Goal: Task Accomplishment & Management: Manage account settings

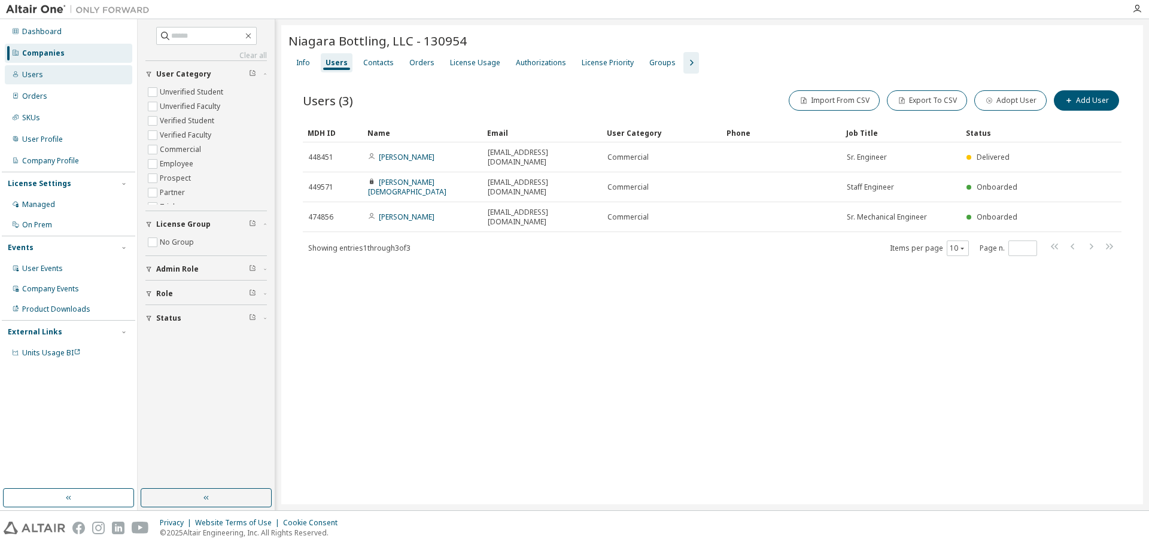
click at [60, 74] on div "Users" at bounding box center [68, 74] width 127 height 19
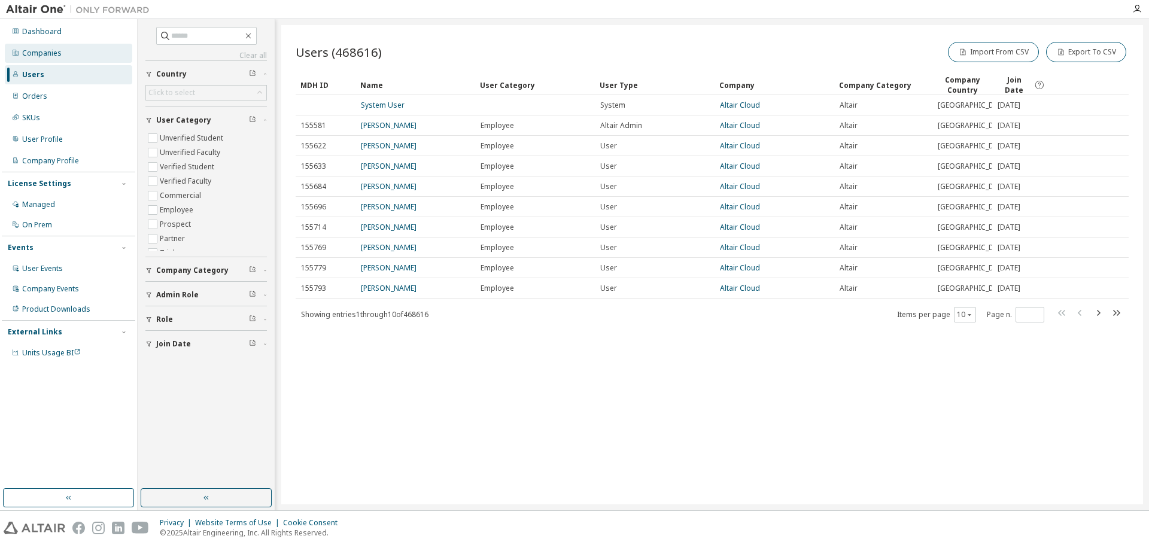
click at [70, 53] on div "Companies" at bounding box center [68, 53] width 127 height 19
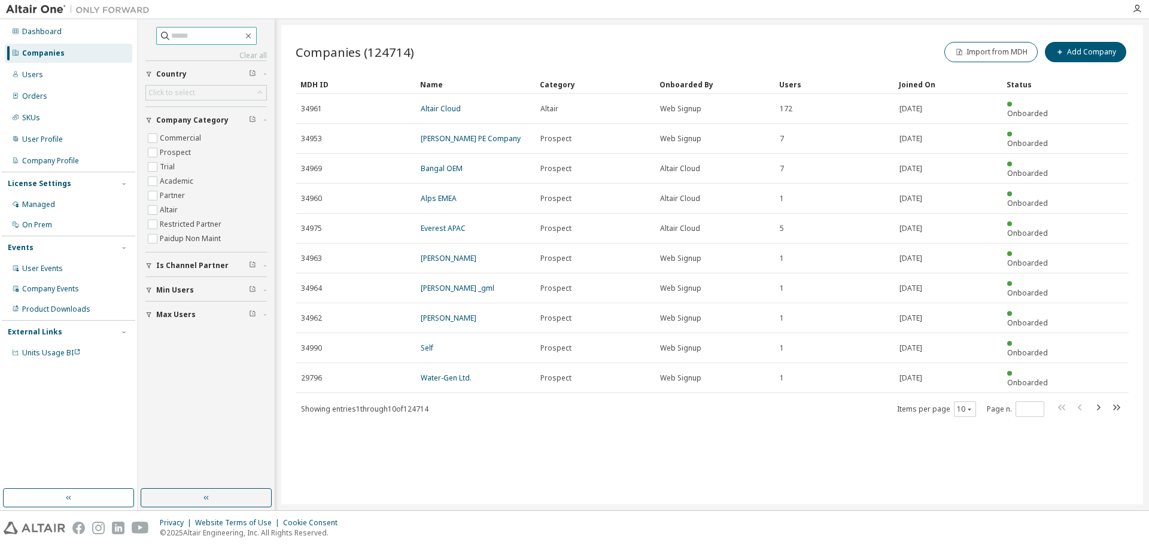
click at [206, 44] on span at bounding box center [206, 36] width 101 height 18
click at [206, 35] on input "text" at bounding box center [207, 36] width 72 height 12
paste input "**********"
click at [225, 40] on input "**********" at bounding box center [207, 36] width 72 height 12
type input "*****"
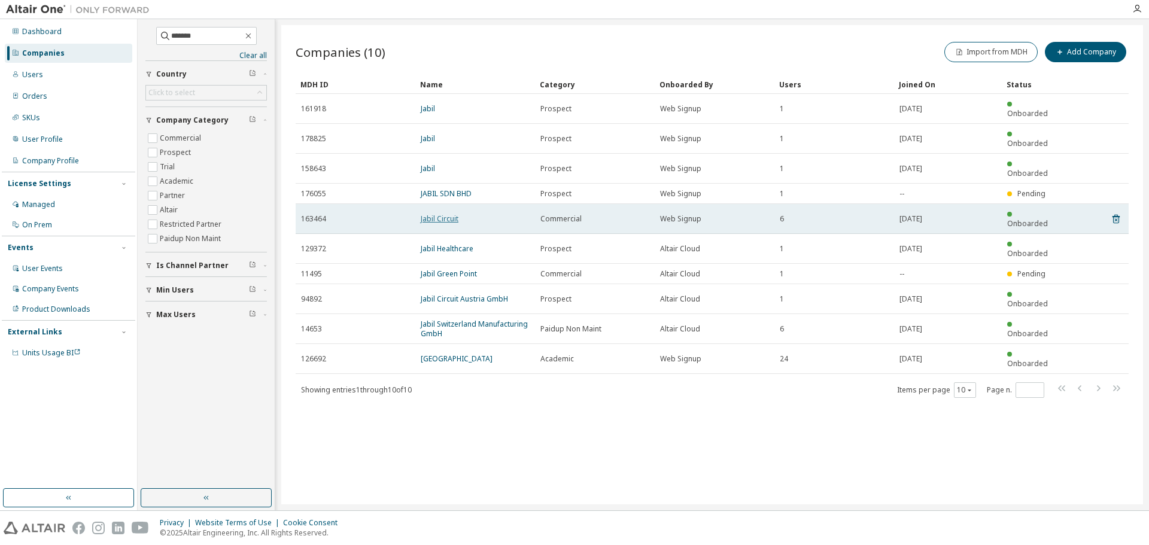
click at [442, 214] on link "Jabil Circuit" at bounding box center [440, 219] width 38 height 10
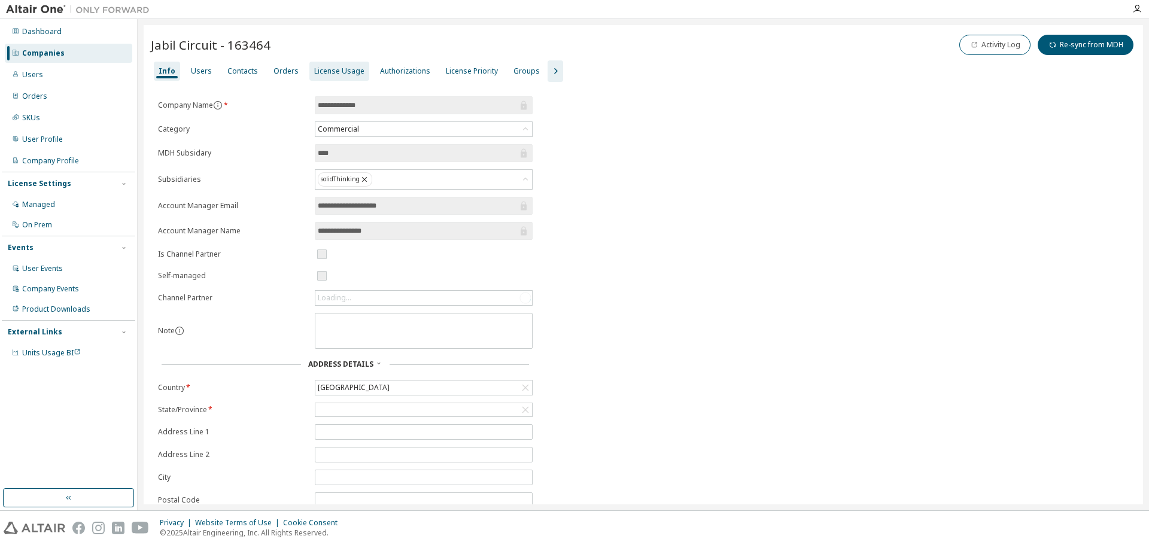
click at [333, 70] on div "License Usage" at bounding box center [339, 71] width 50 height 10
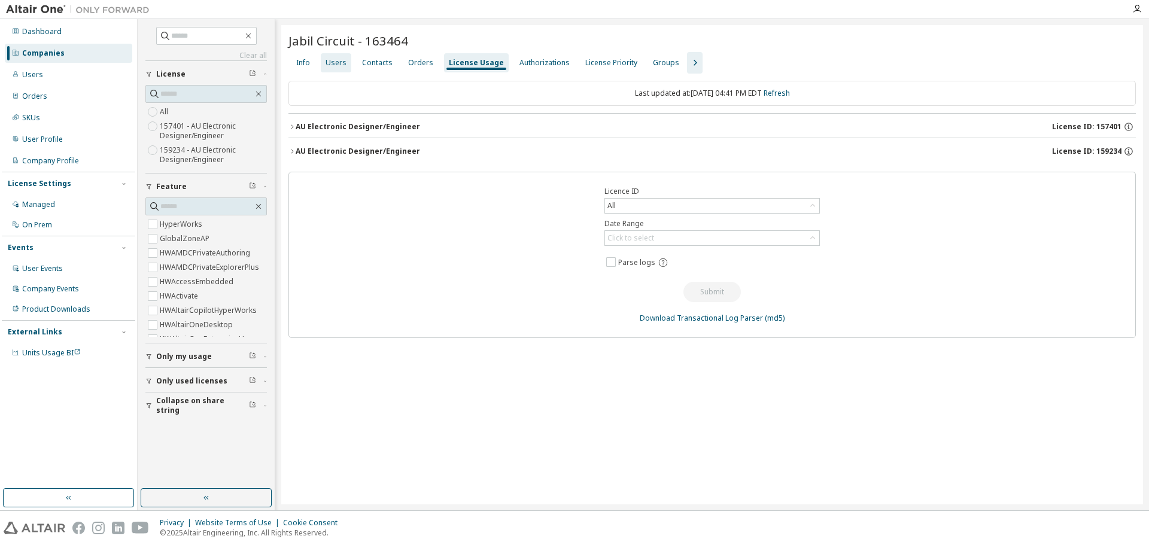
click at [333, 64] on div "Users" at bounding box center [336, 63] width 21 height 10
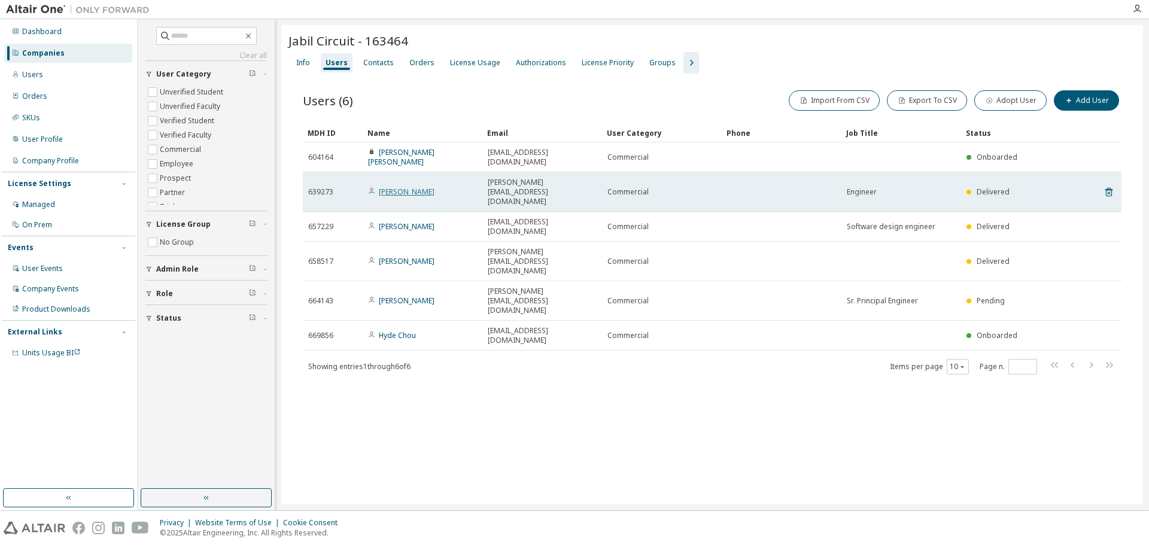
click at [420, 187] on link "[PERSON_NAME]" at bounding box center [407, 192] width 56 height 10
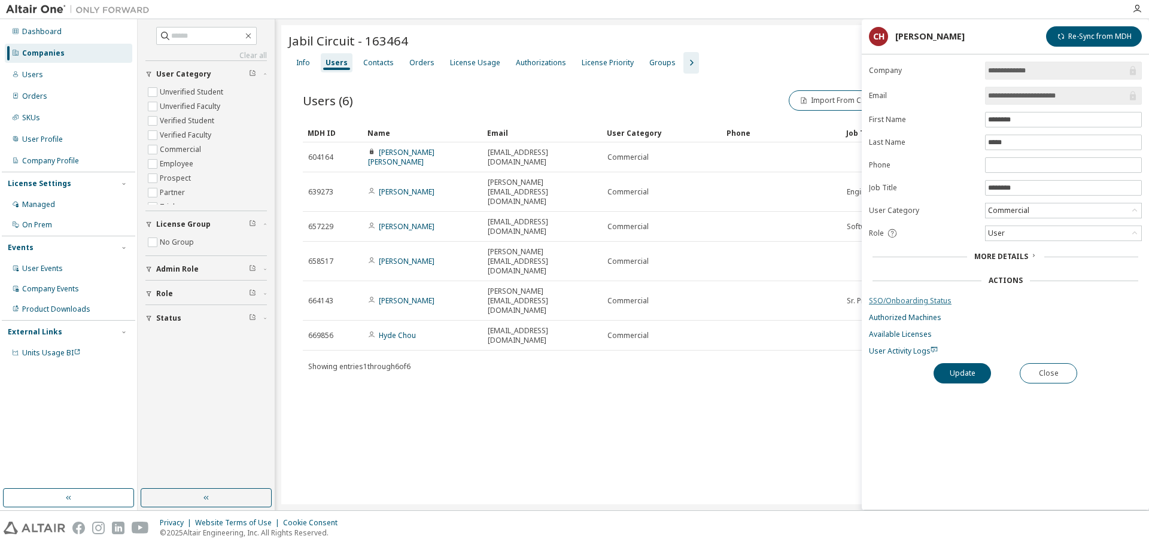
click at [933, 301] on link "SSO/Onboarding Status" at bounding box center [1005, 301] width 273 height 10
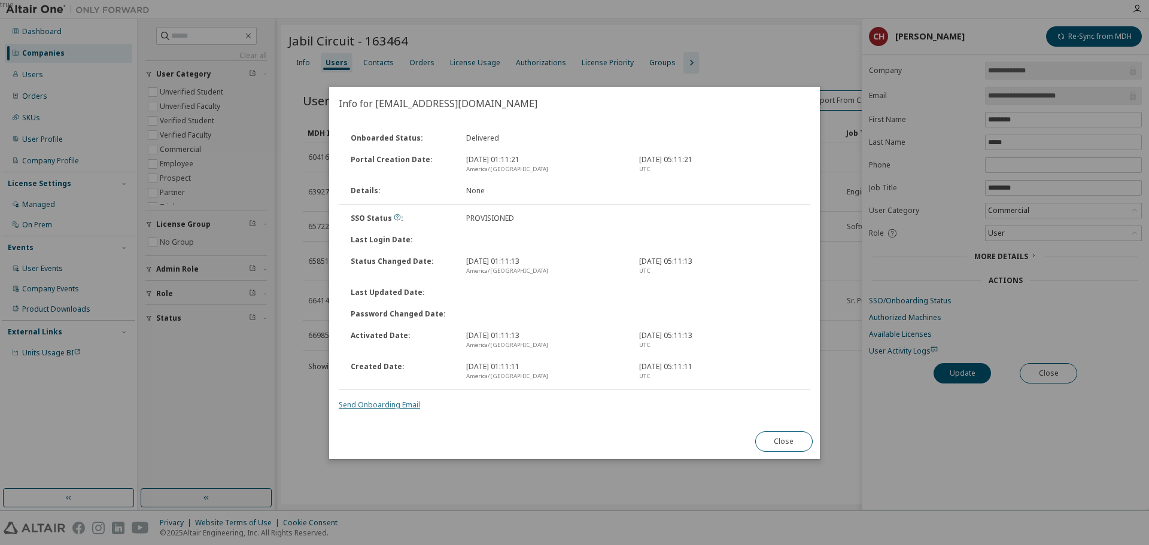
click at [376, 406] on link "Send Onboarding Email" at bounding box center [379, 405] width 81 height 10
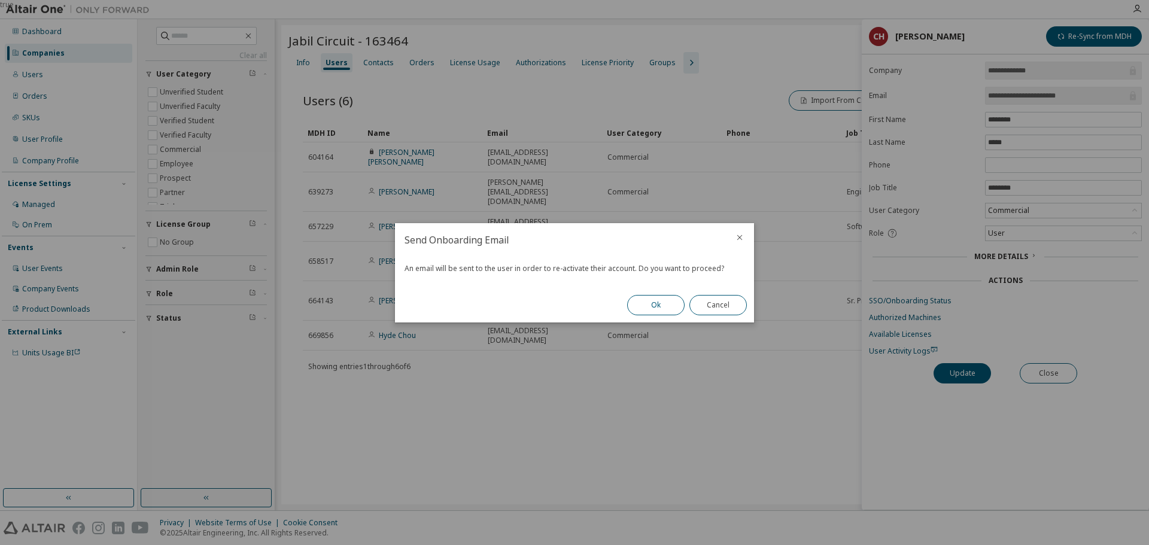
click at [662, 295] on button "Ok" at bounding box center [655, 305] width 57 height 20
click at [713, 309] on button "Close" at bounding box center [717, 305] width 57 height 20
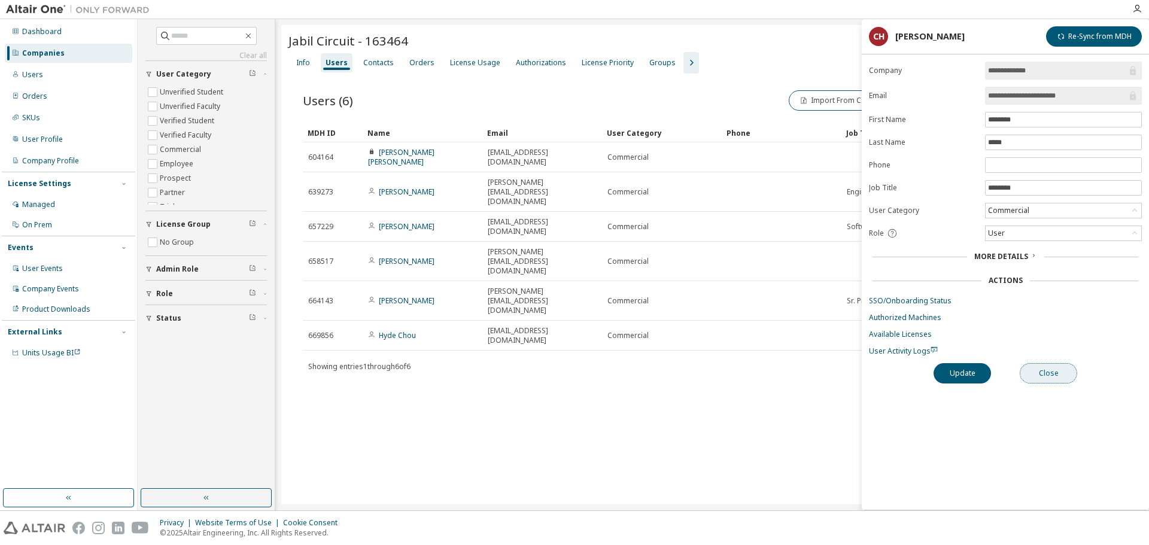
click at [1052, 379] on button "Close" at bounding box center [1048, 373] width 57 height 20
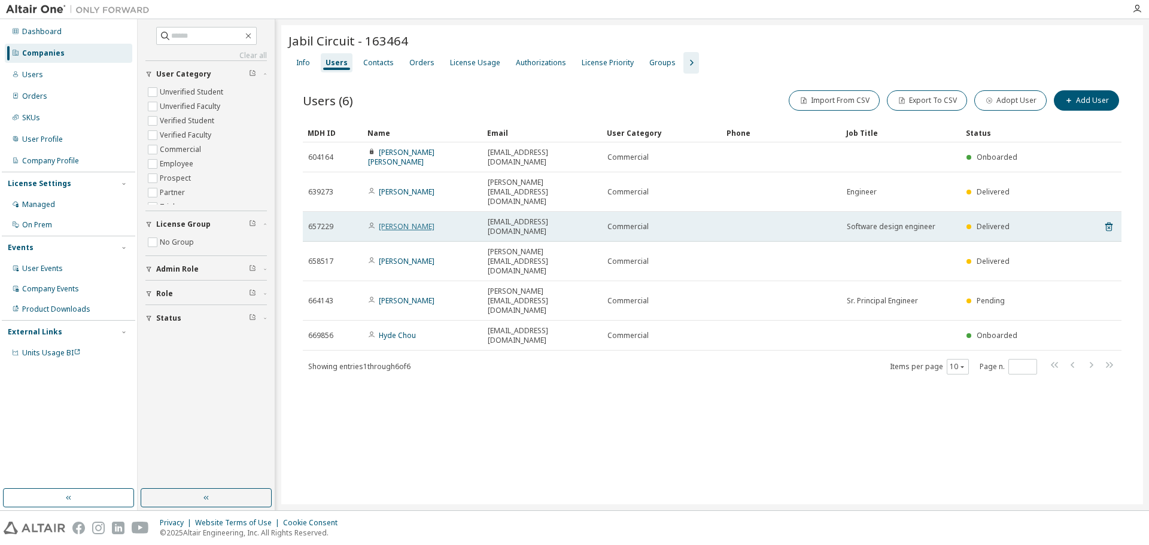
click at [379, 221] on link "[PERSON_NAME]" at bounding box center [407, 226] width 56 height 10
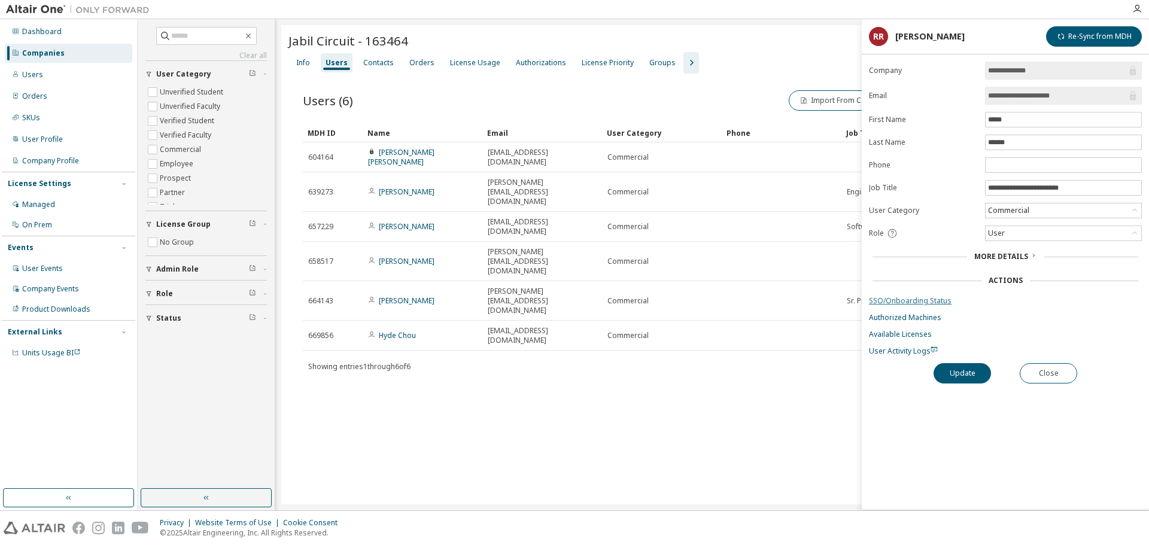
click at [896, 296] on link "SSO/Onboarding Status" at bounding box center [1005, 301] width 273 height 10
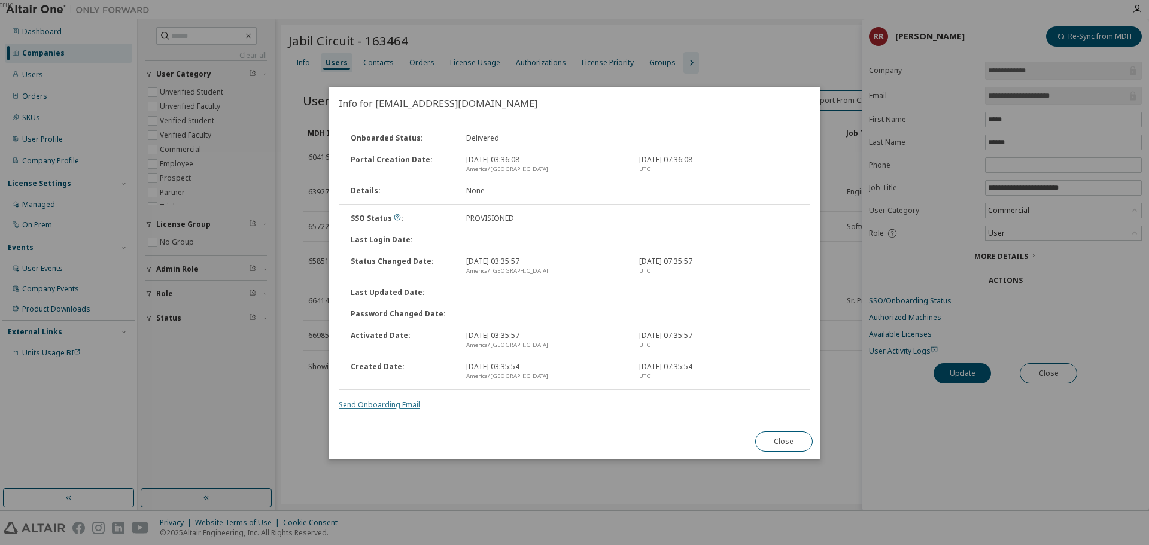
click at [360, 406] on link "Send Onboarding Email" at bounding box center [379, 405] width 81 height 10
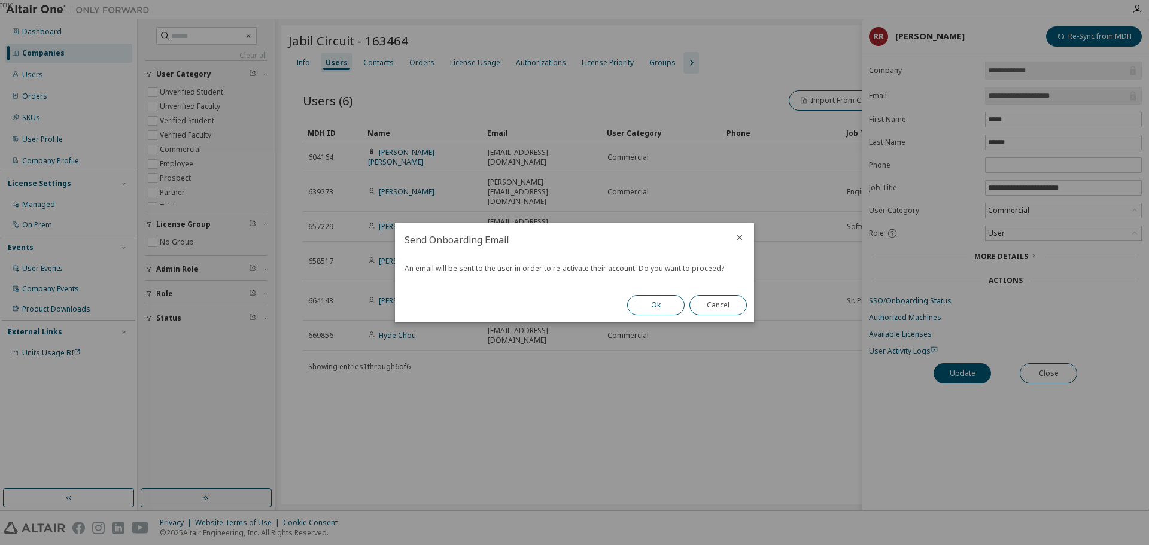
click at [632, 305] on button "Ok" at bounding box center [655, 305] width 57 height 20
drag, startPoint x: 700, startPoint y: 313, endPoint x: 692, endPoint y: 288, distance: 25.7
click at [702, 308] on button "Close" at bounding box center [717, 305] width 57 height 20
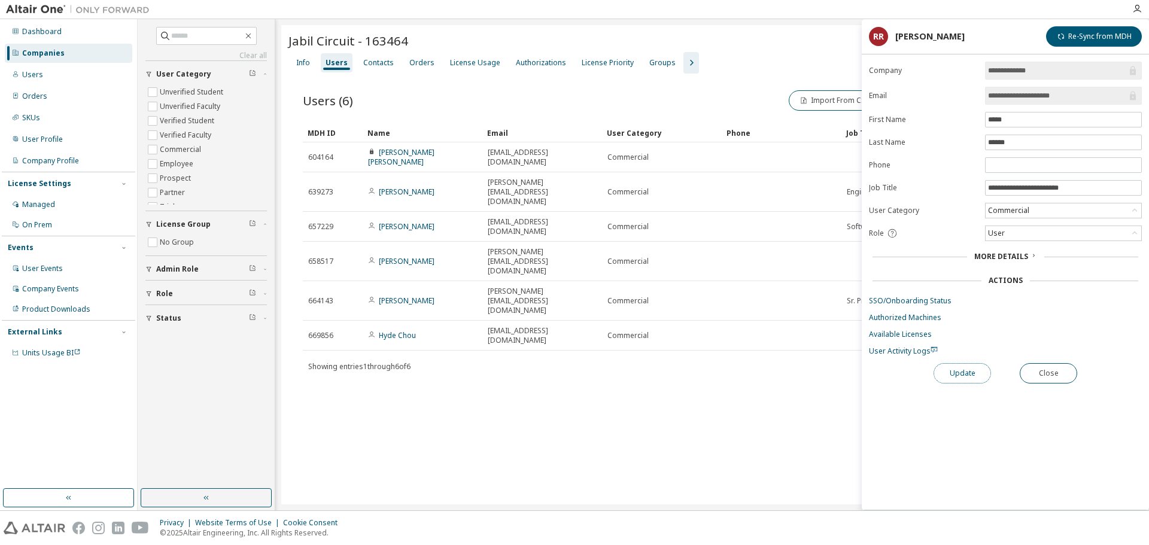
click at [973, 369] on button "Update" at bounding box center [962, 373] width 57 height 20
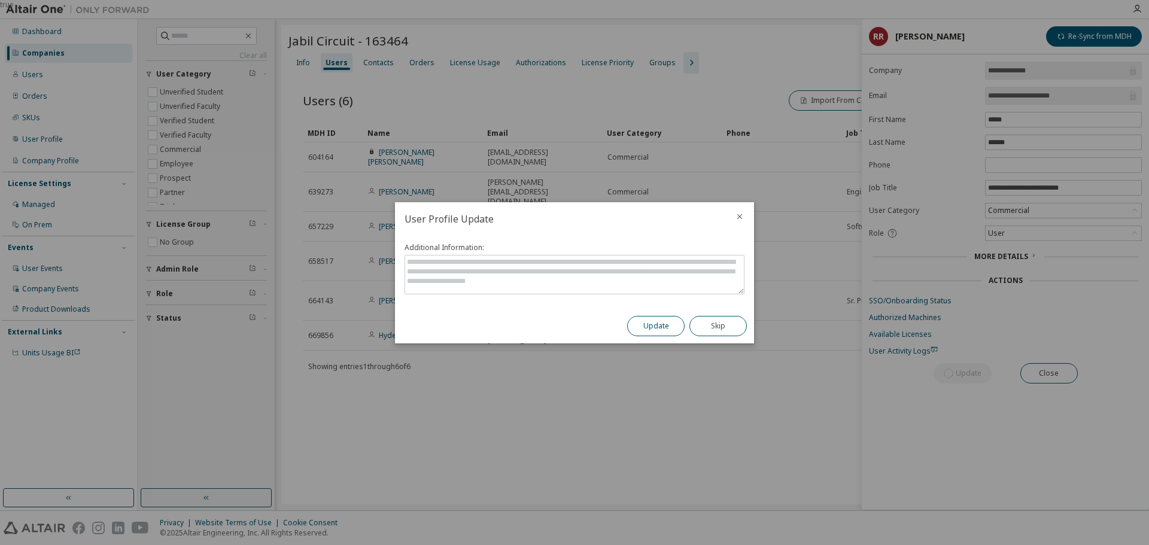
click at [659, 329] on button "Update" at bounding box center [655, 326] width 57 height 20
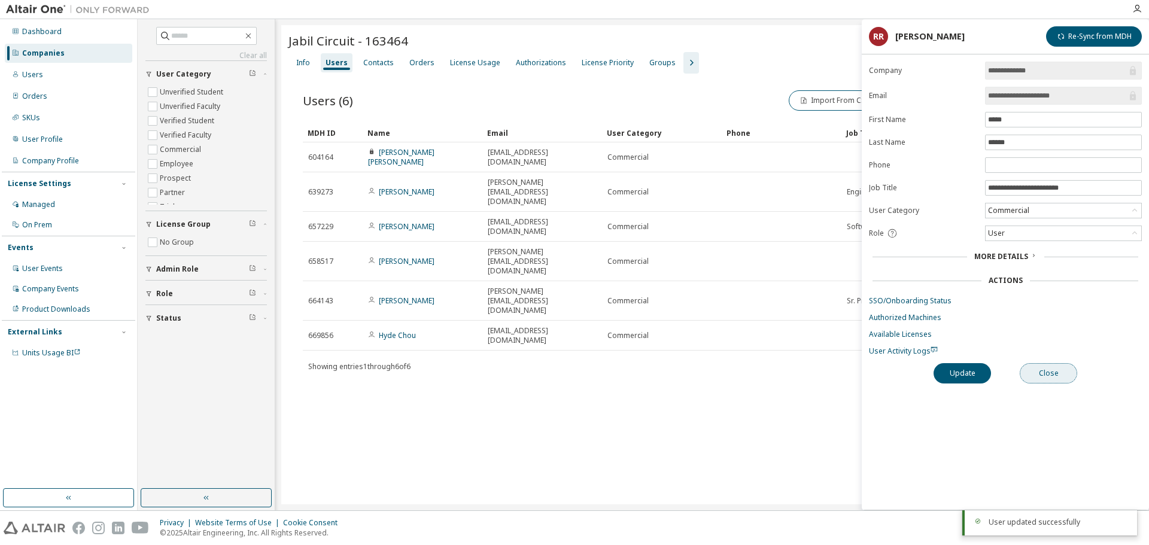
click at [1044, 367] on button "Close" at bounding box center [1048, 373] width 57 height 20
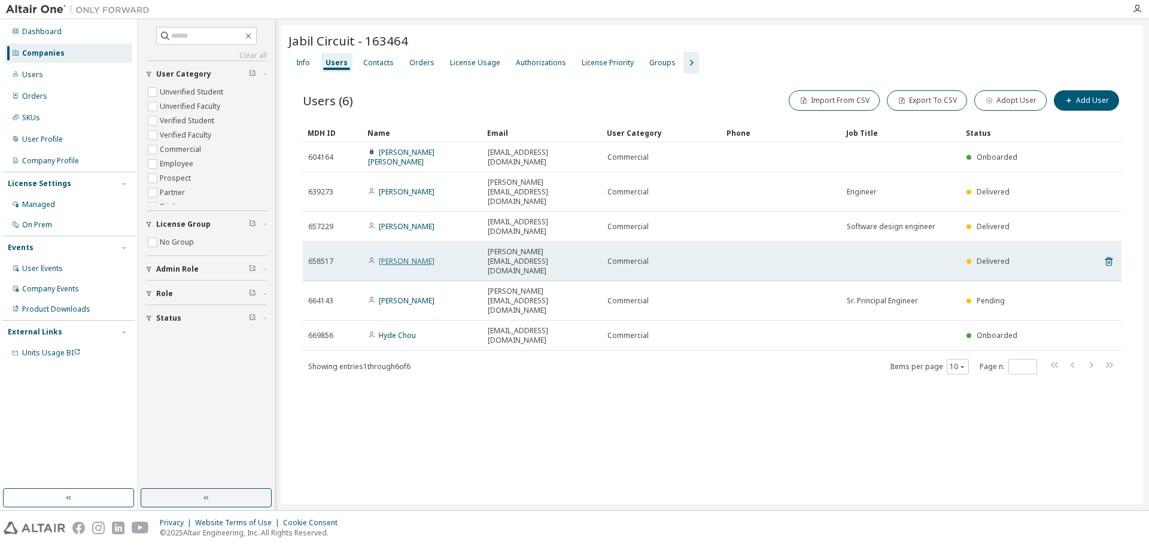
click at [388, 256] on link "[PERSON_NAME]" at bounding box center [407, 261] width 56 height 10
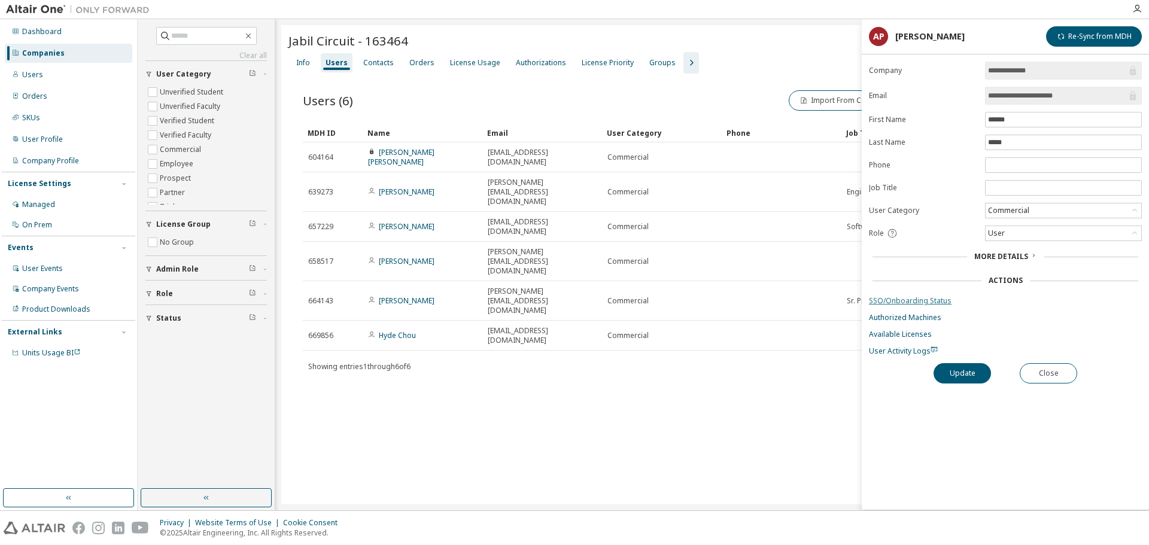
click at [929, 302] on link "SSO/Onboarding Status" at bounding box center [1005, 301] width 273 height 10
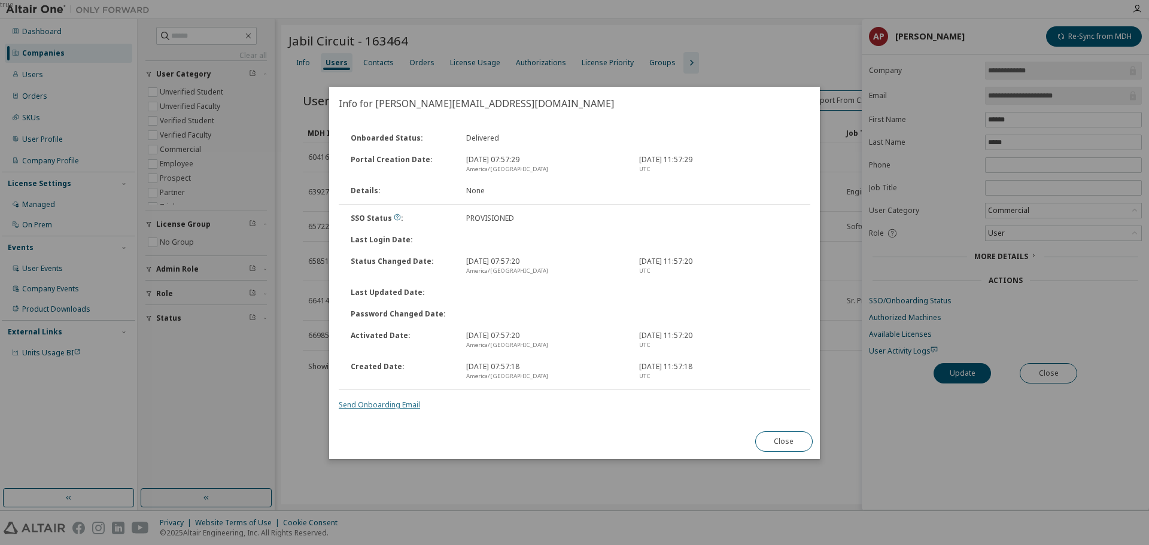
click at [384, 406] on link "Send Onboarding Email" at bounding box center [379, 405] width 81 height 10
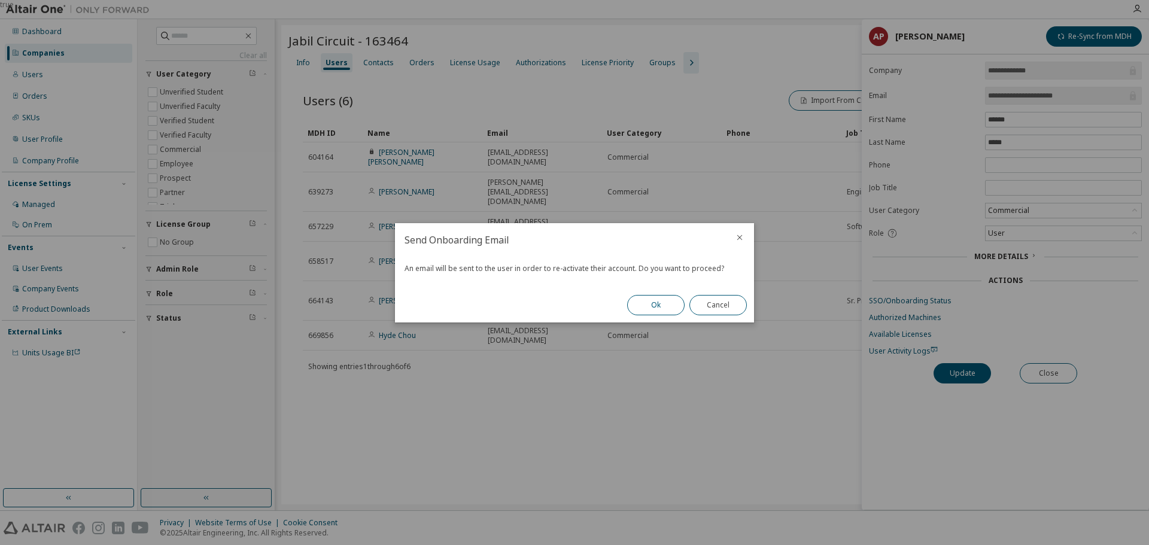
click at [641, 299] on button "Ok" at bounding box center [655, 305] width 57 height 20
click at [706, 302] on button "Close" at bounding box center [717, 305] width 57 height 20
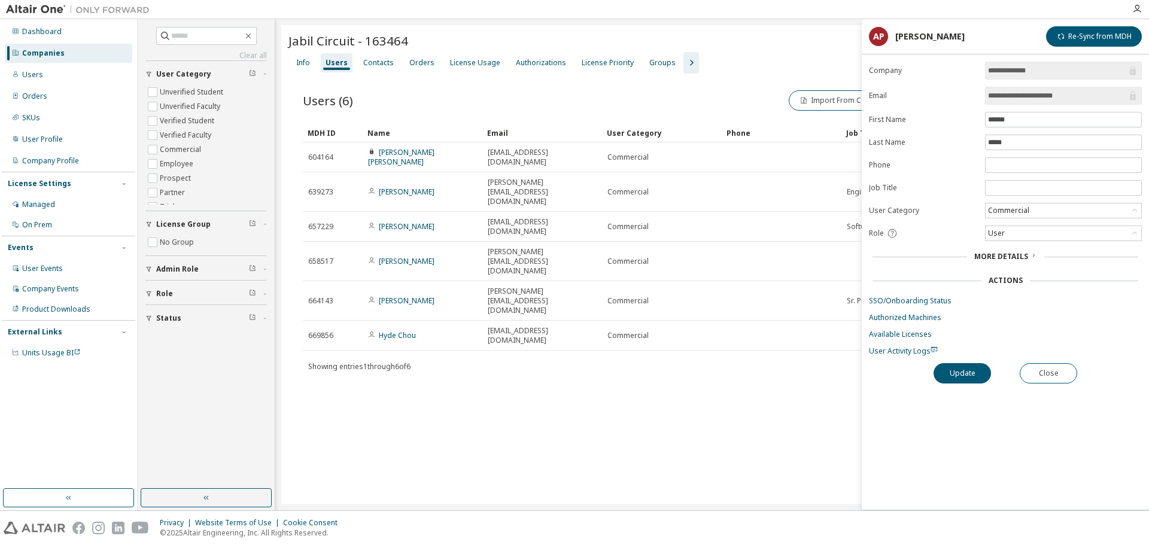
click at [1015, 368] on div "Update Close" at bounding box center [1005, 373] width 273 height 20
drag, startPoint x: 1055, startPoint y: 370, endPoint x: 1045, endPoint y: 353, distance: 20.1
click at [1052, 369] on button "Close" at bounding box center [1048, 373] width 57 height 20
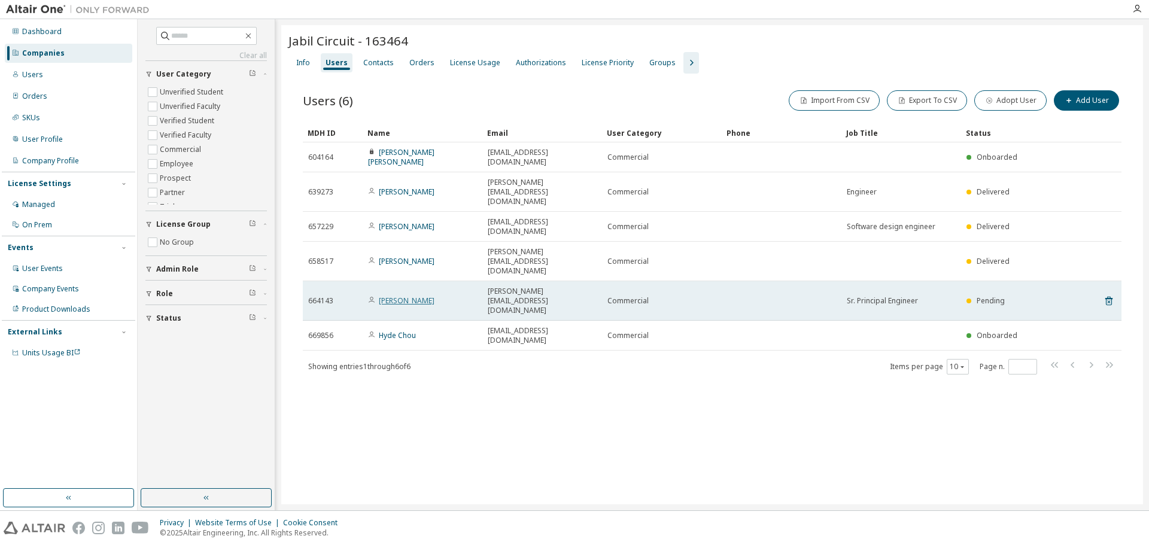
click at [413, 296] on link "[PERSON_NAME]" at bounding box center [407, 301] width 56 height 10
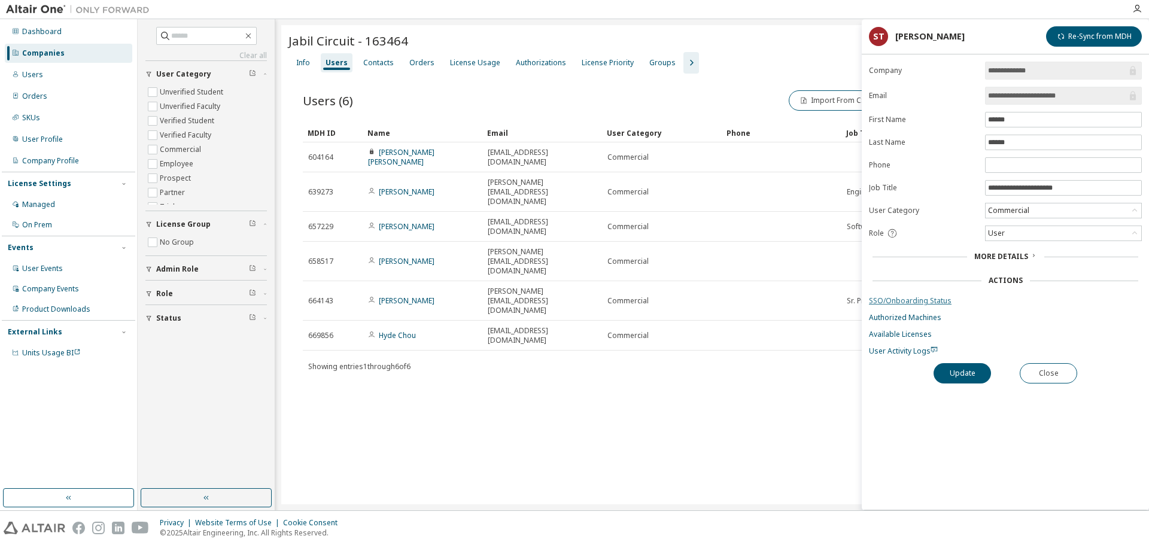
click at [926, 299] on link "SSO/Onboarding Status" at bounding box center [1005, 301] width 273 height 10
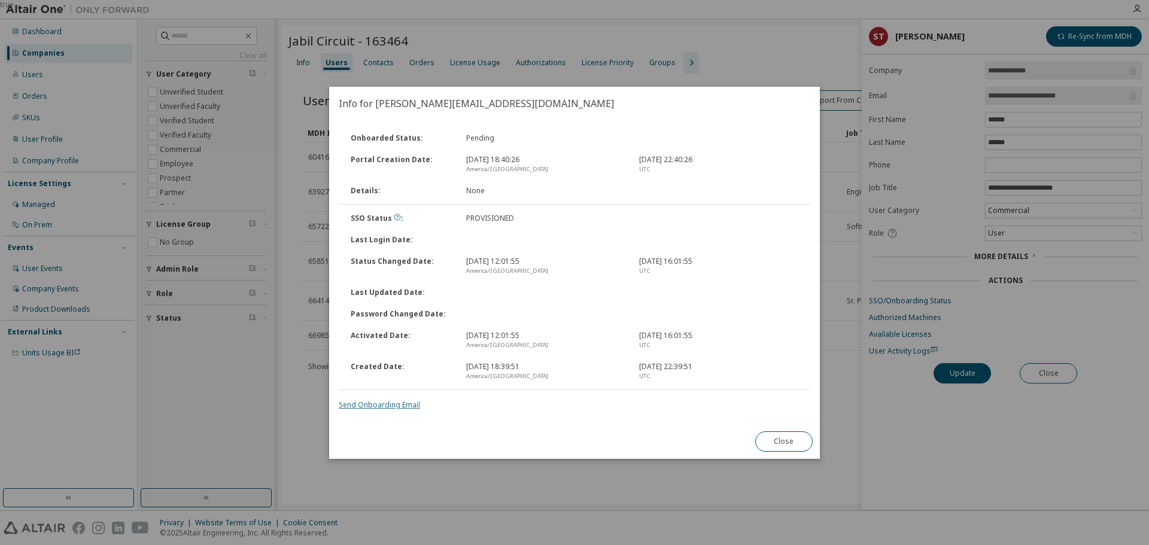
click at [393, 403] on link "Send Onboarding Email" at bounding box center [379, 405] width 81 height 10
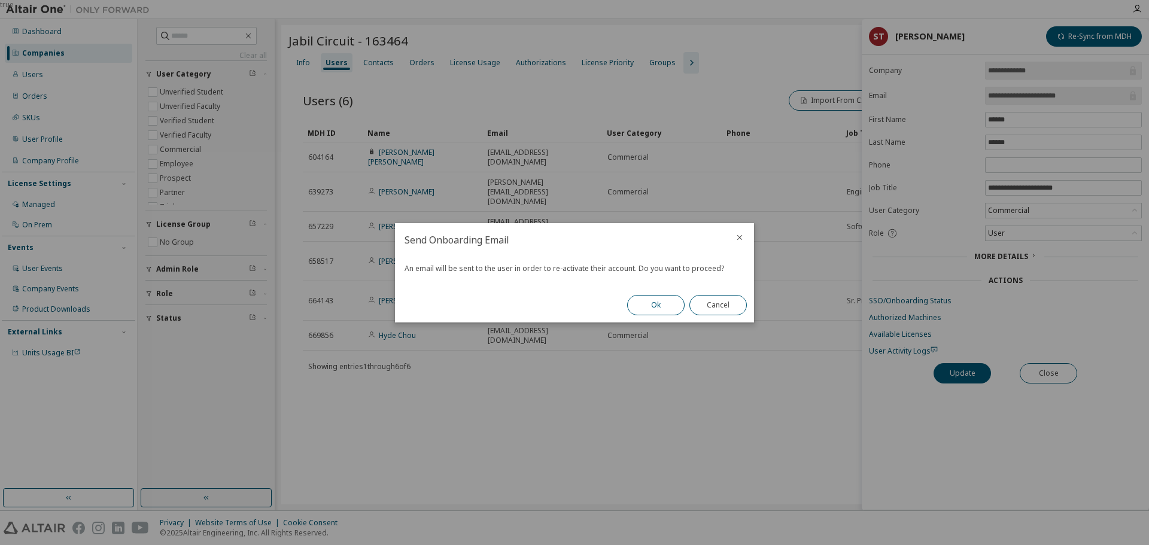
click at [660, 299] on button "Ok" at bounding box center [655, 305] width 57 height 20
click at [695, 303] on button "Close" at bounding box center [717, 305] width 57 height 20
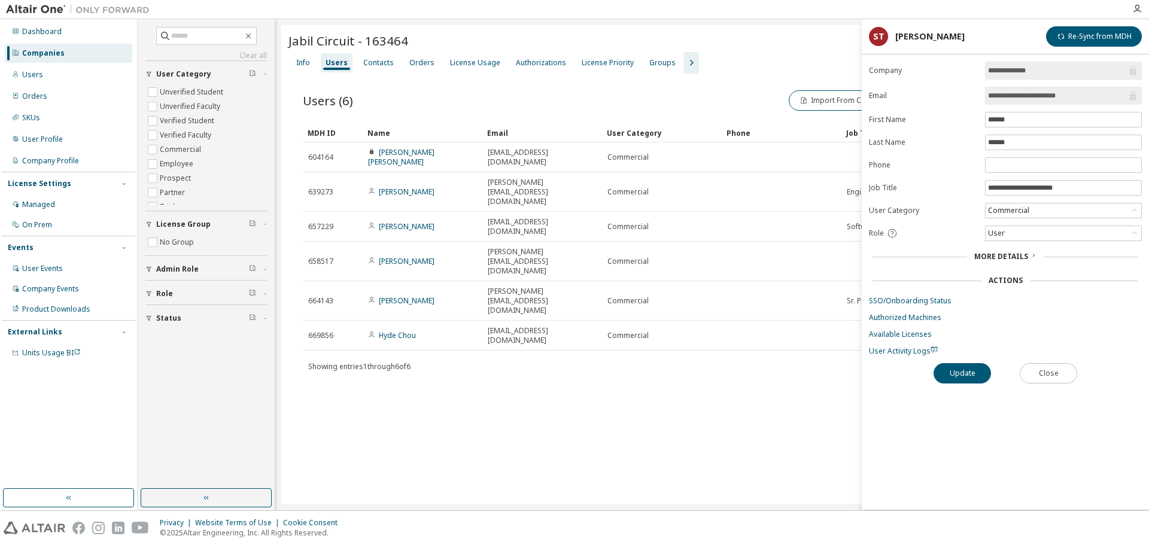
drag, startPoint x: 1035, startPoint y: 367, endPoint x: 957, endPoint y: 280, distance: 117.0
click at [1027, 364] on button "Close" at bounding box center [1048, 373] width 57 height 20
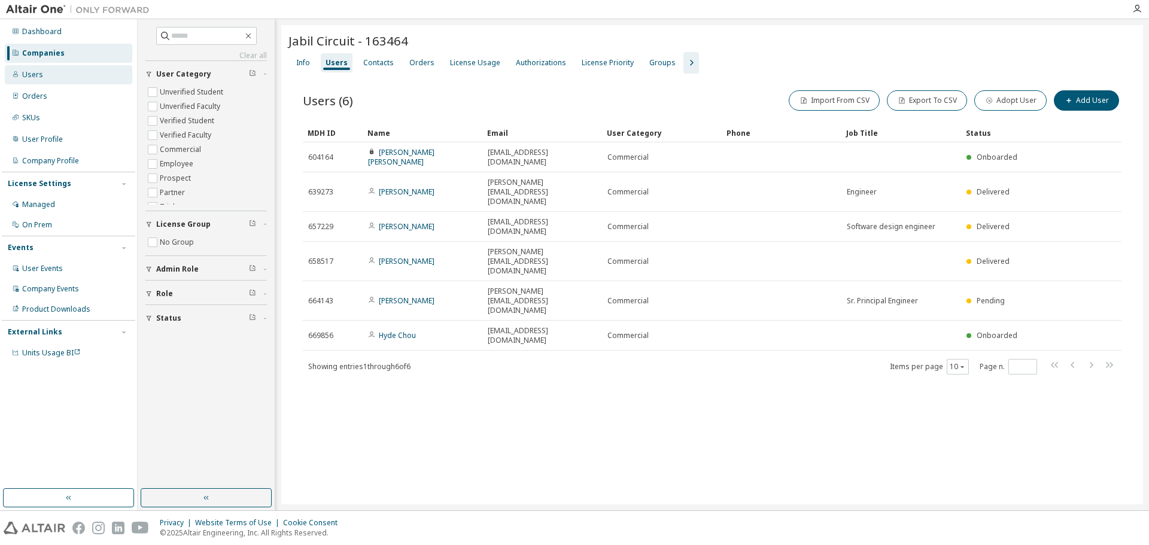
drag, startPoint x: 59, startPoint y: 75, endPoint x: 67, endPoint y: 68, distance: 10.6
click at [59, 74] on div "Users" at bounding box center [68, 74] width 127 height 19
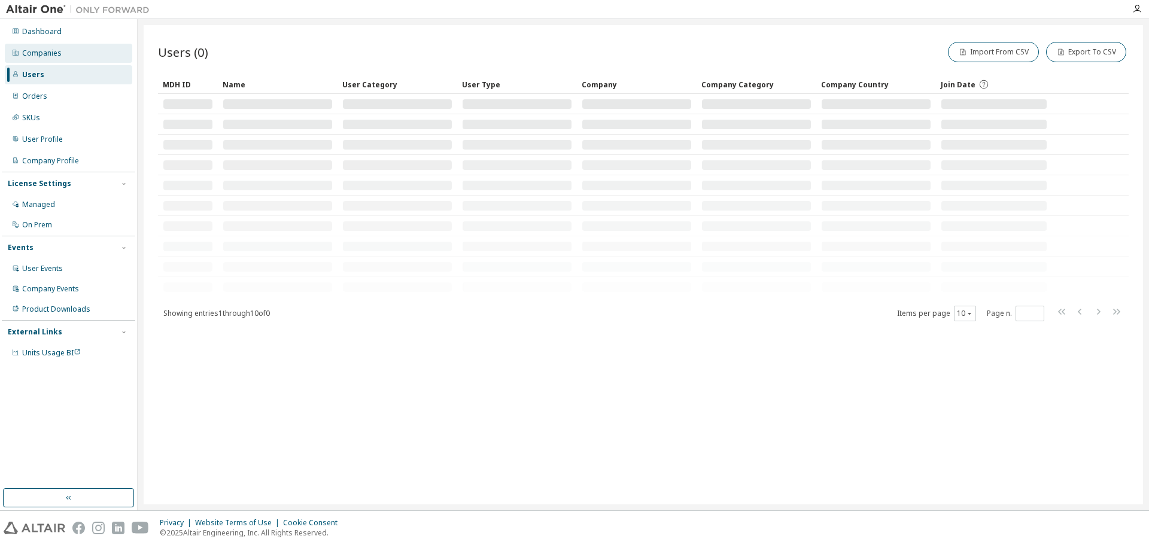
click at [77, 54] on div "Companies" at bounding box center [68, 53] width 127 height 19
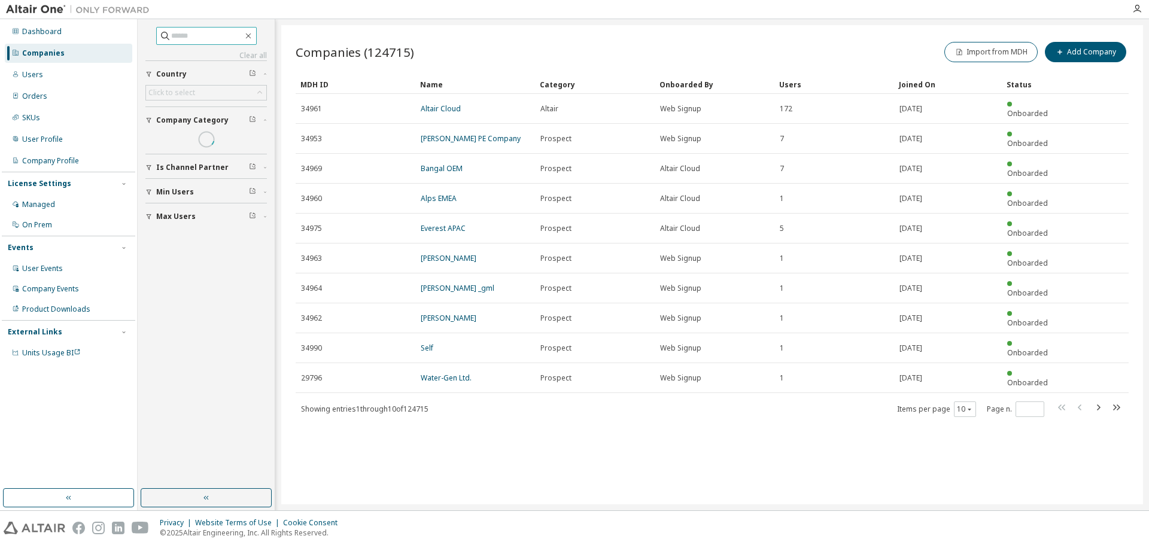
click at [209, 39] on input "text" at bounding box center [207, 36] width 72 height 12
paste input "**********"
type input "**********"
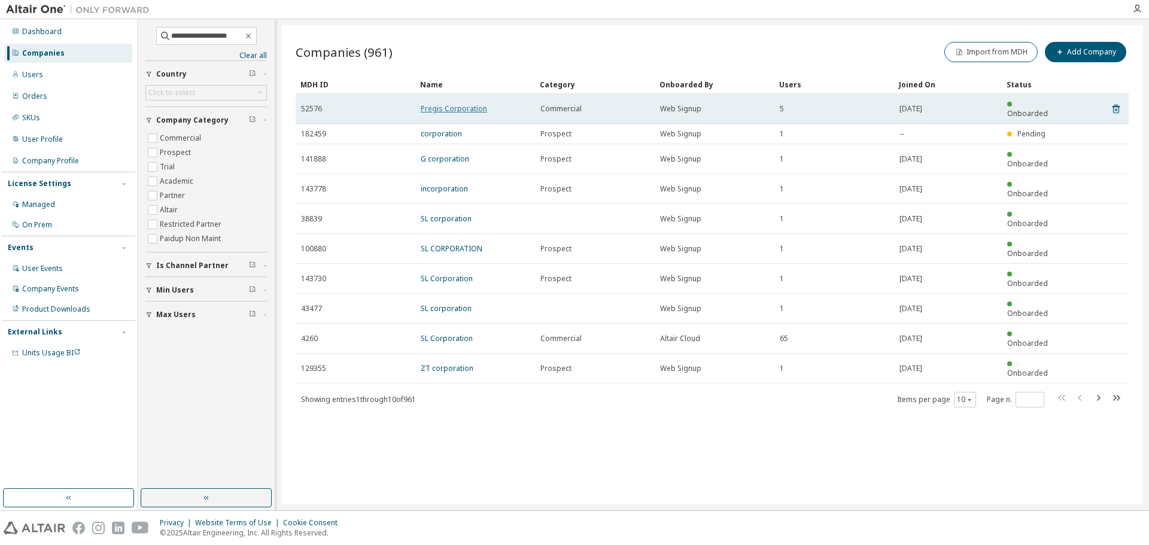
click at [467, 104] on link "Pregis Corporation" at bounding box center [454, 109] width 66 height 10
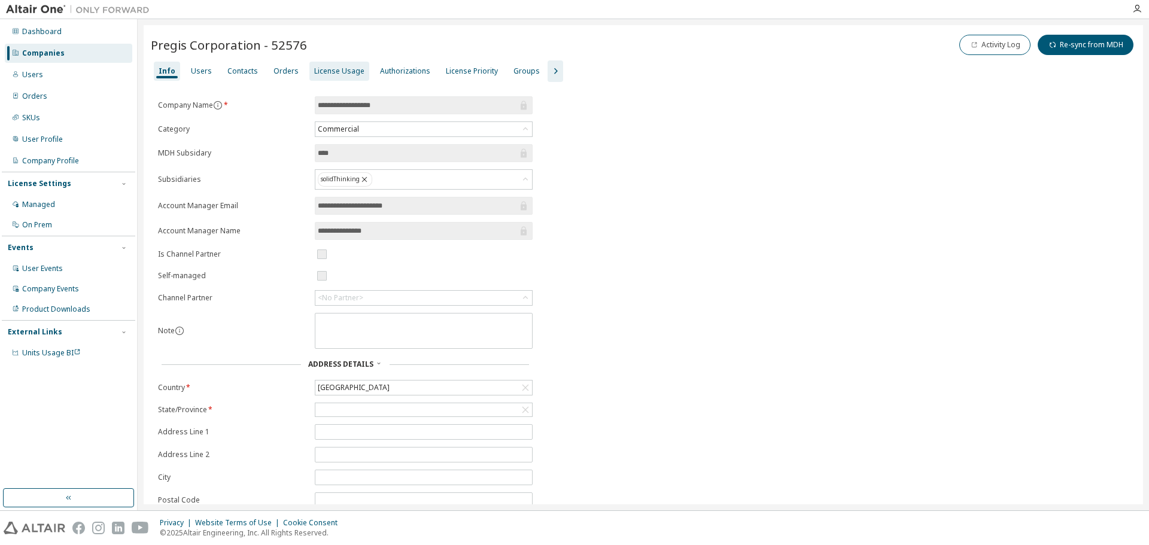
click at [341, 67] on div "License Usage" at bounding box center [339, 71] width 50 height 10
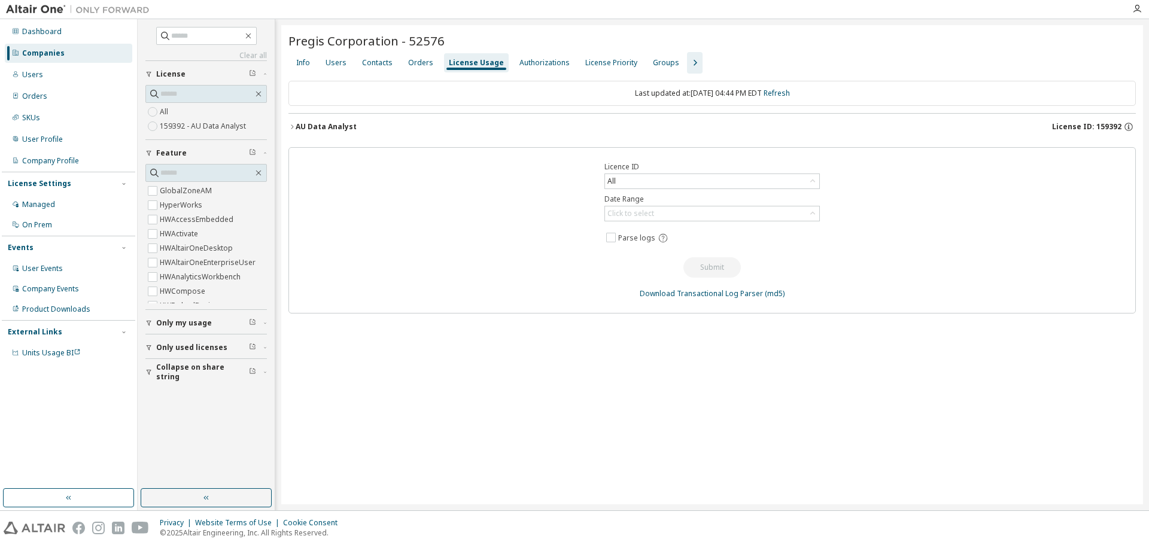
click at [332, 62] on div "Users" at bounding box center [336, 63] width 21 height 10
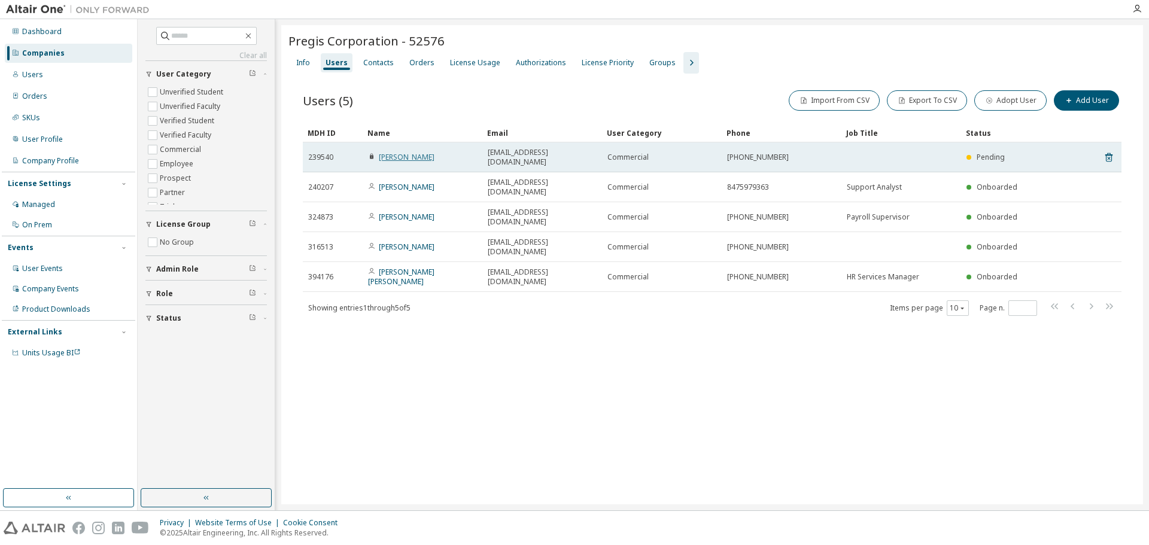
click at [389, 153] on link "[PERSON_NAME]" at bounding box center [407, 157] width 56 height 10
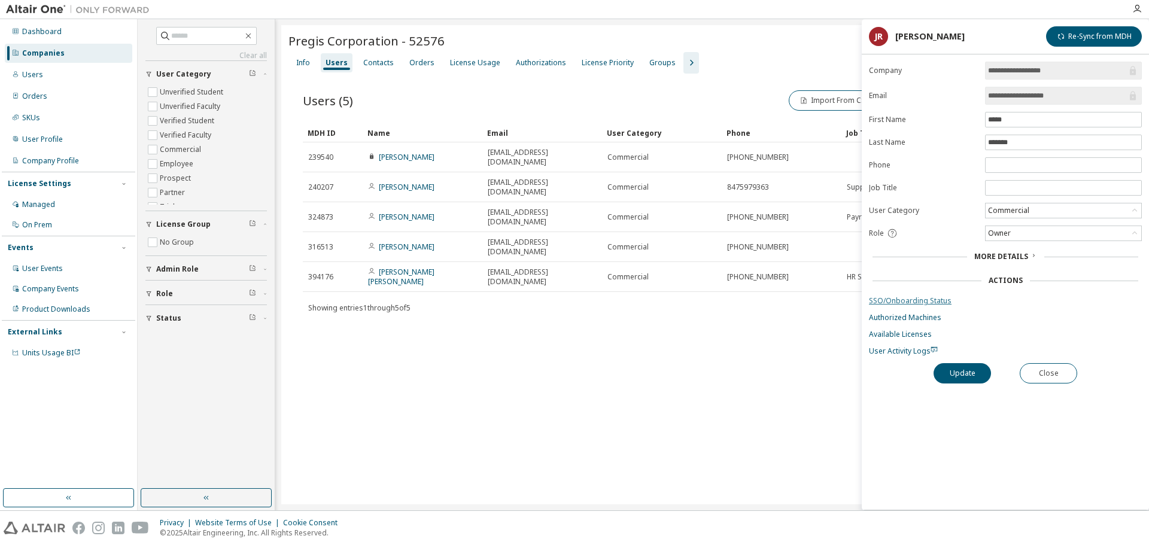
click at [930, 297] on link "SSO/Onboarding Status" at bounding box center [1005, 301] width 273 height 10
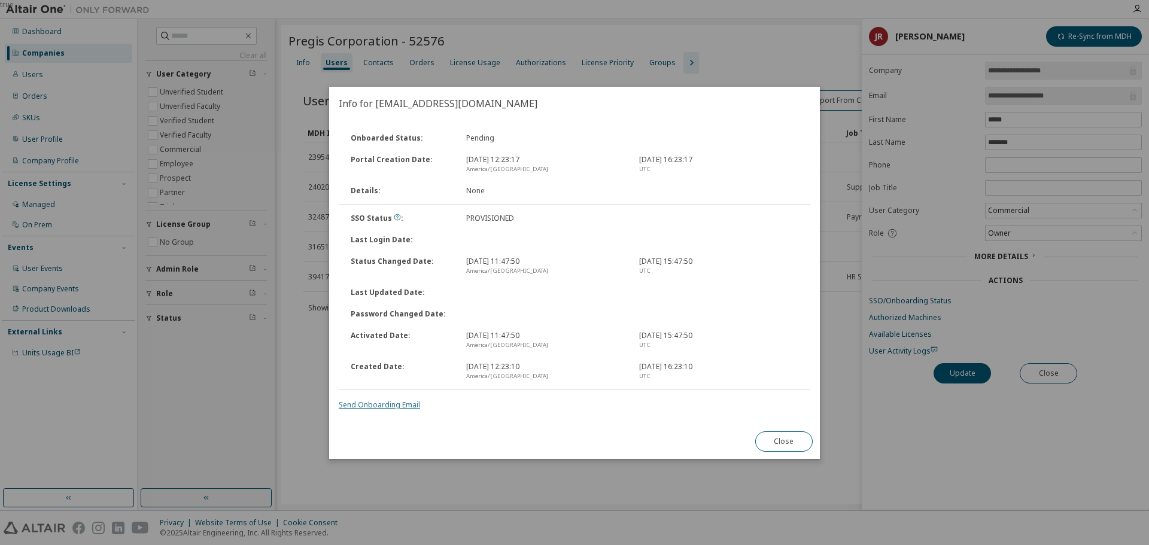
click at [393, 406] on link "Send Onboarding Email" at bounding box center [379, 405] width 81 height 10
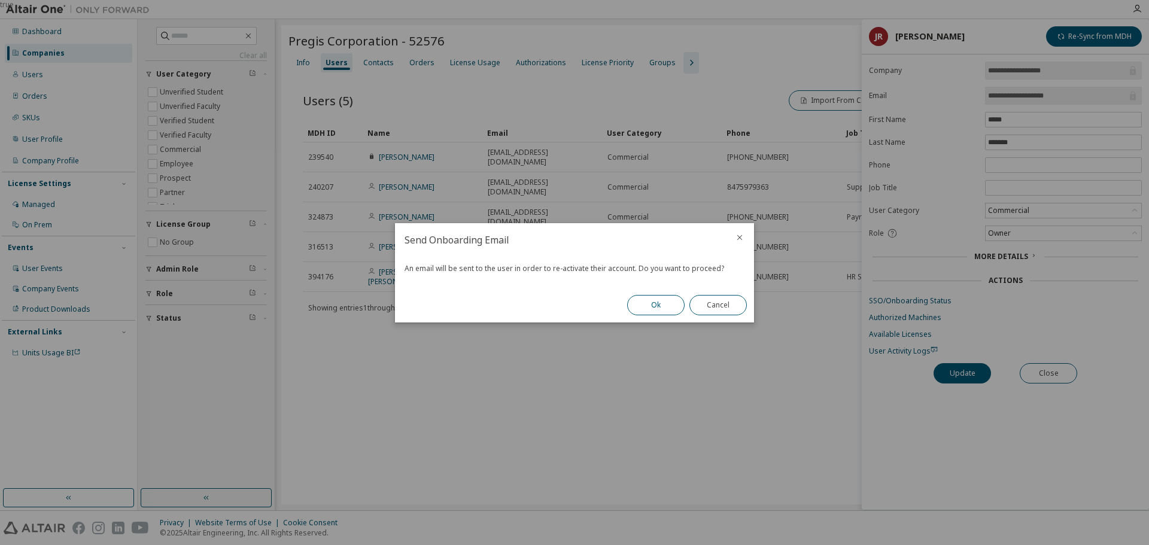
click at [668, 306] on button "Ok" at bounding box center [655, 305] width 57 height 20
click at [727, 297] on button "Close" at bounding box center [717, 305] width 57 height 20
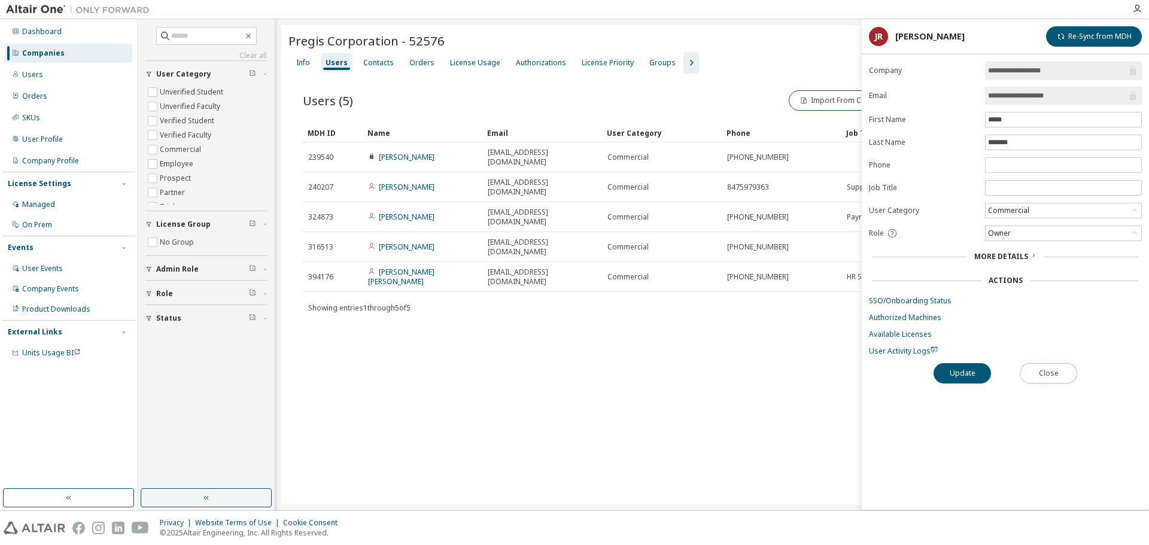
click at [1059, 375] on button "Close" at bounding box center [1048, 373] width 57 height 20
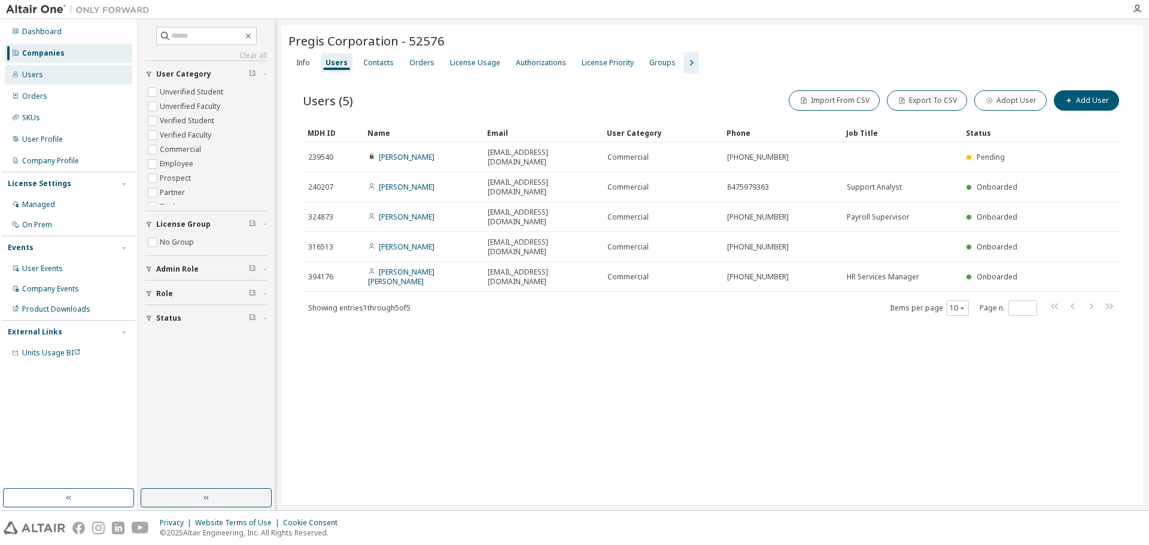
click at [81, 75] on div "Users" at bounding box center [68, 74] width 127 height 19
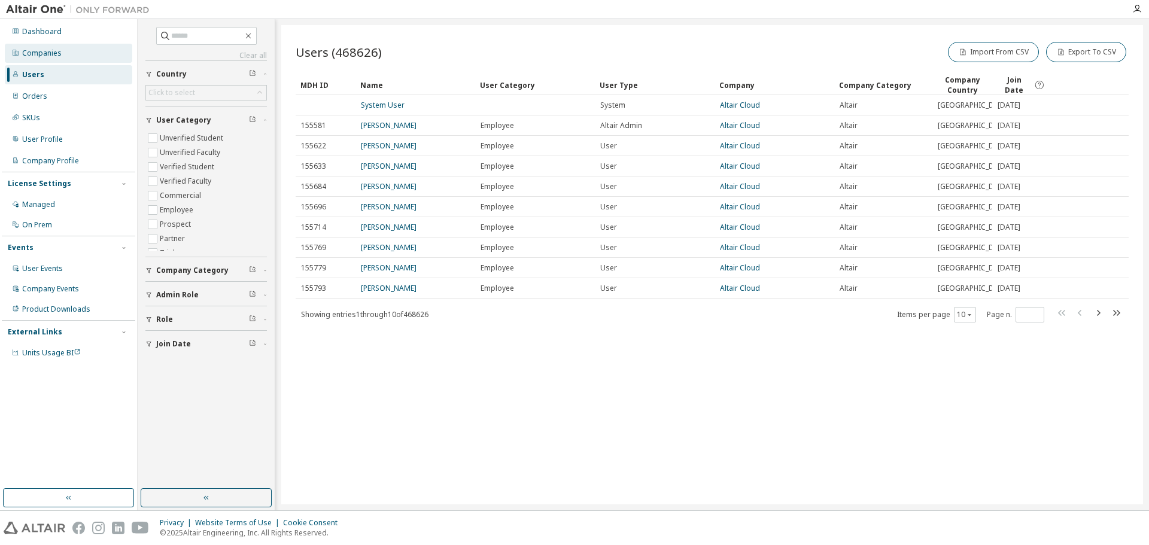
click at [76, 50] on div "Companies" at bounding box center [68, 53] width 127 height 19
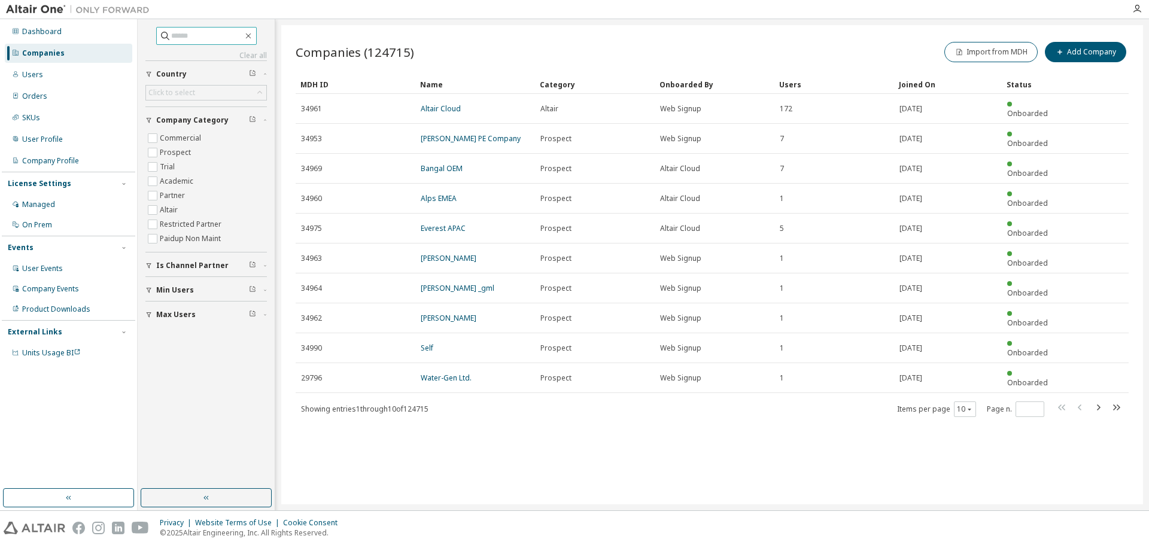
click at [227, 37] on input "text" at bounding box center [207, 36] width 72 height 12
paste input "**********"
type input "**********"
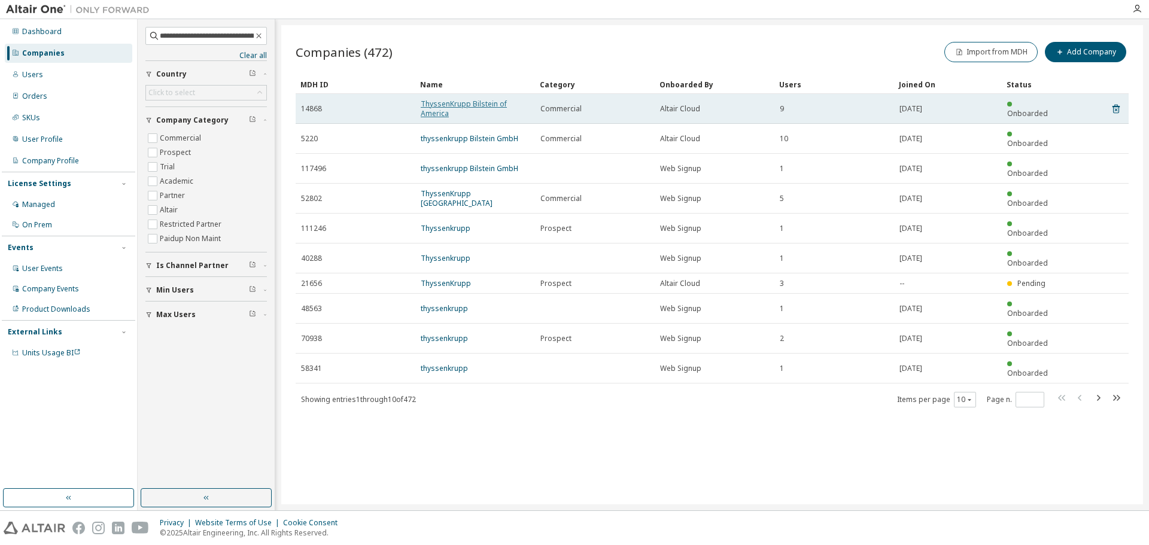
click at [491, 105] on link "ThyssenKrupp Bilstein of America" at bounding box center [464, 109] width 86 height 20
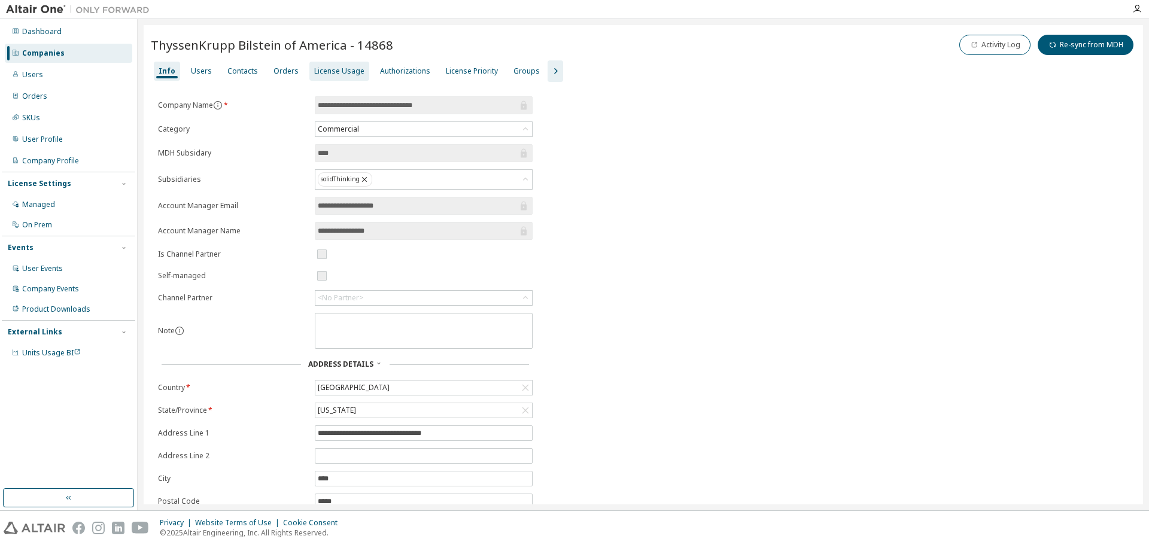
click at [342, 71] on div "License Usage" at bounding box center [339, 71] width 50 height 10
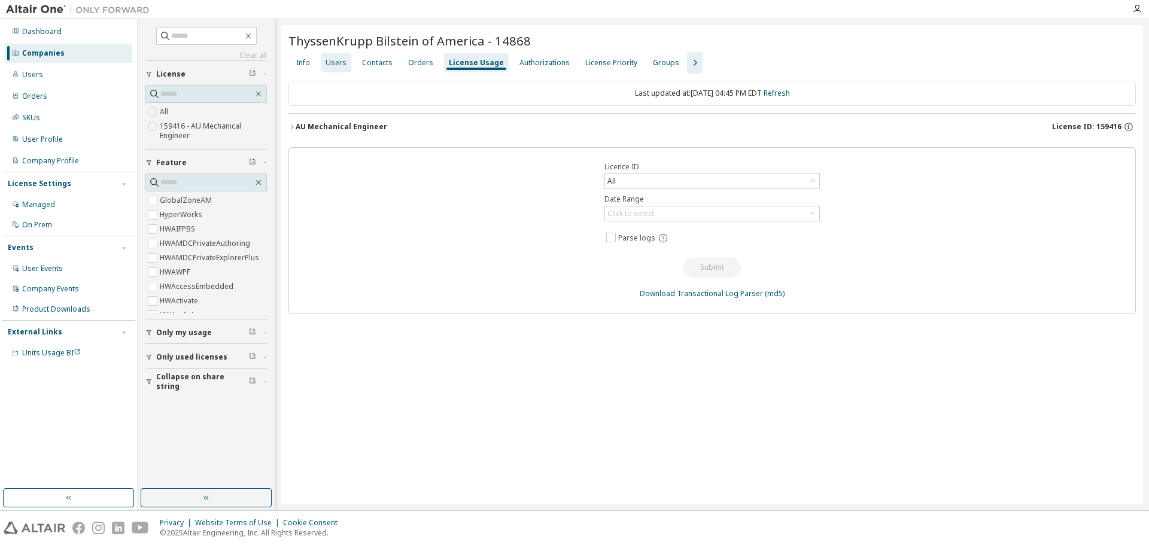
click at [343, 63] on div "Users" at bounding box center [336, 63] width 21 height 10
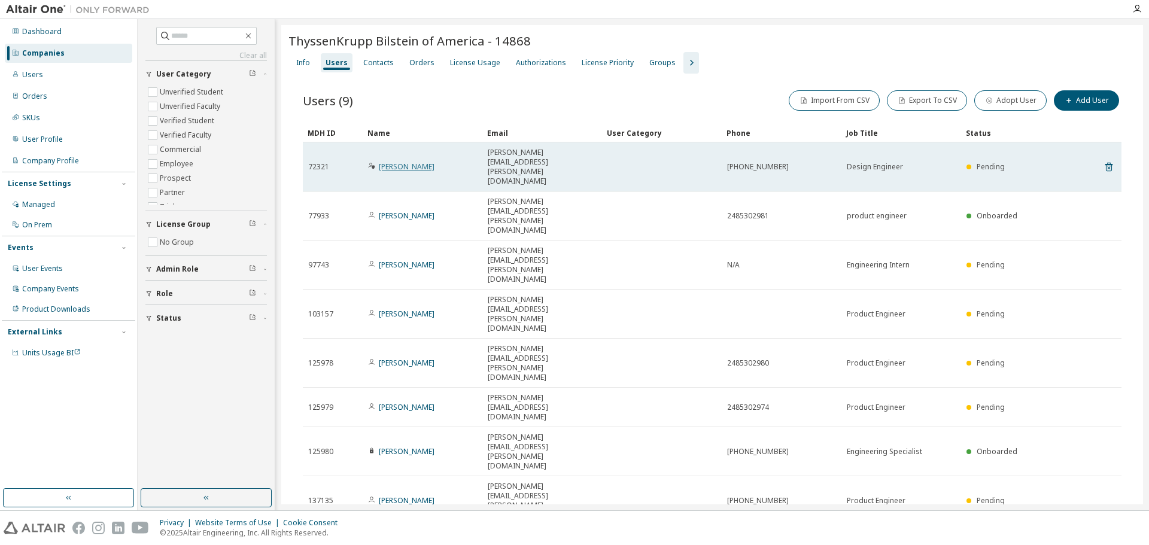
click at [421, 162] on link "[PERSON_NAME]" at bounding box center [407, 167] width 56 height 10
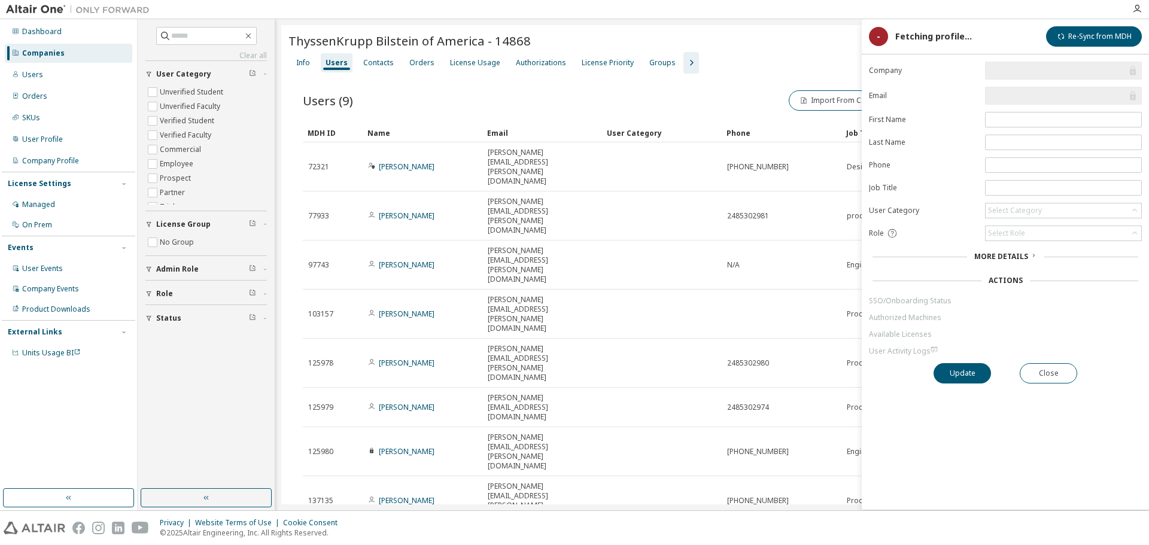
click at [925, 302] on link "SSO/Onboarding Status" at bounding box center [1005, 301] width 273 height 10
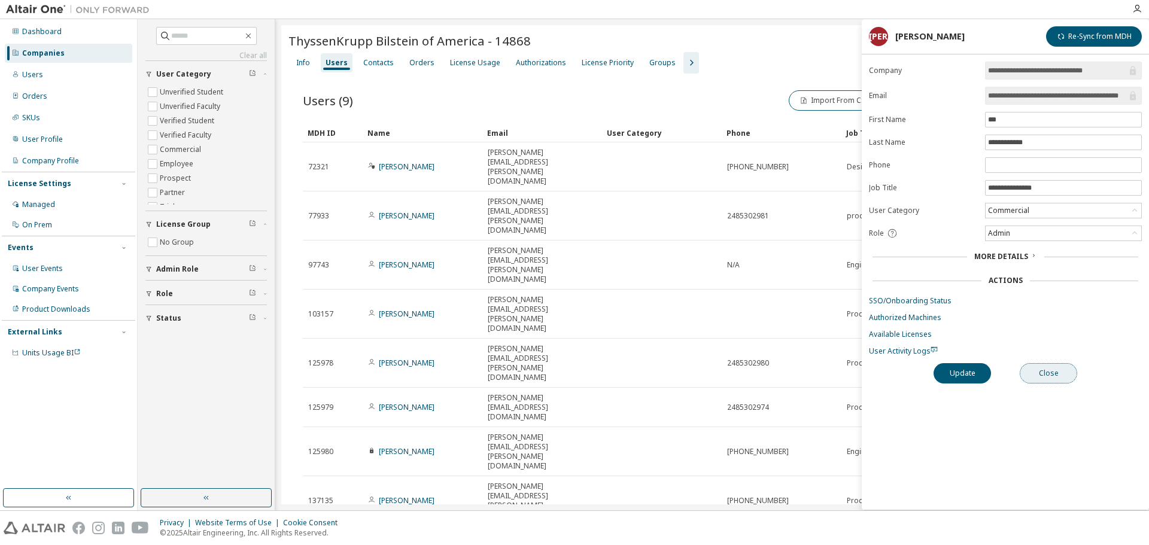
click at [1056, 376] on button "Close" at bounding box center [1048, 373] width 57 height 20
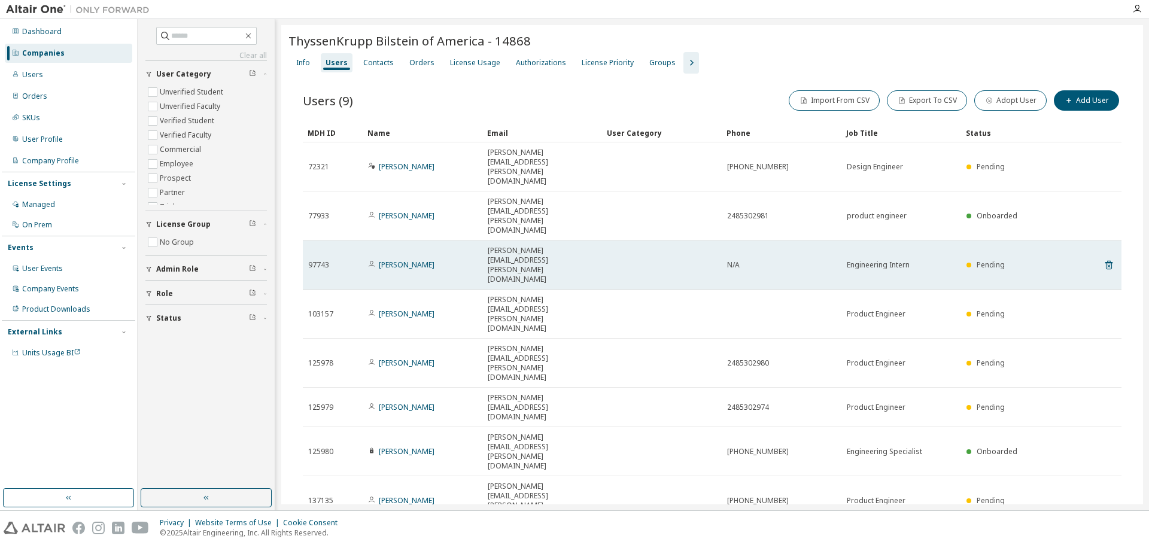
click at [390, 241] on td "[PERSON_NAME]" at bounding box center [423, 265] width 120 height 49
click at [391, 260] on link "[PERSON_NAME]" at bounding box center [407, 265] width 56 height 10
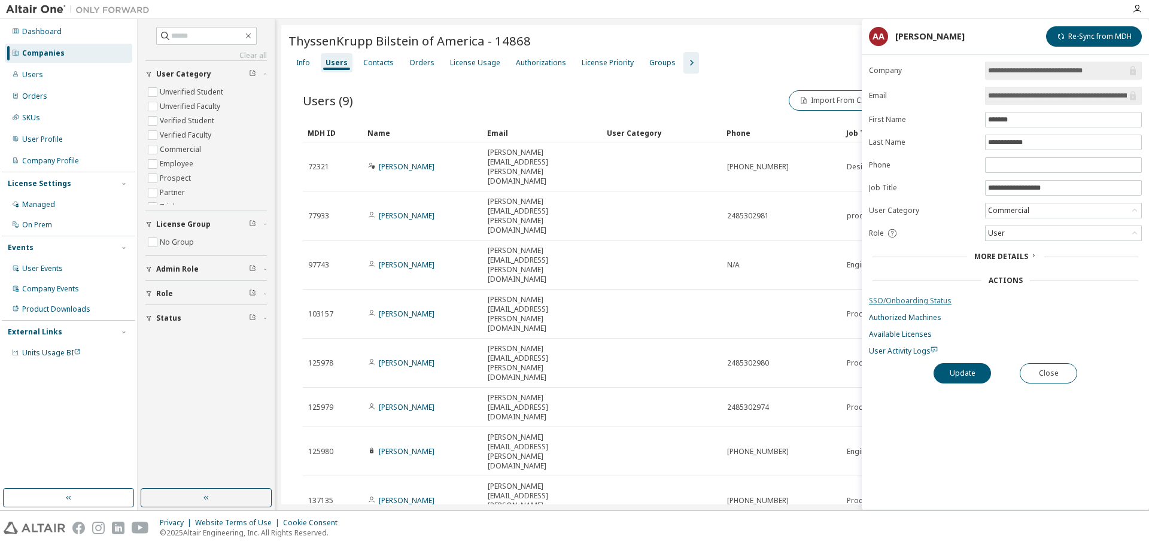
click at [900, 301] on link "SSO/Onboarding Status" at bounding box center [1005, 301] width 273 height 10
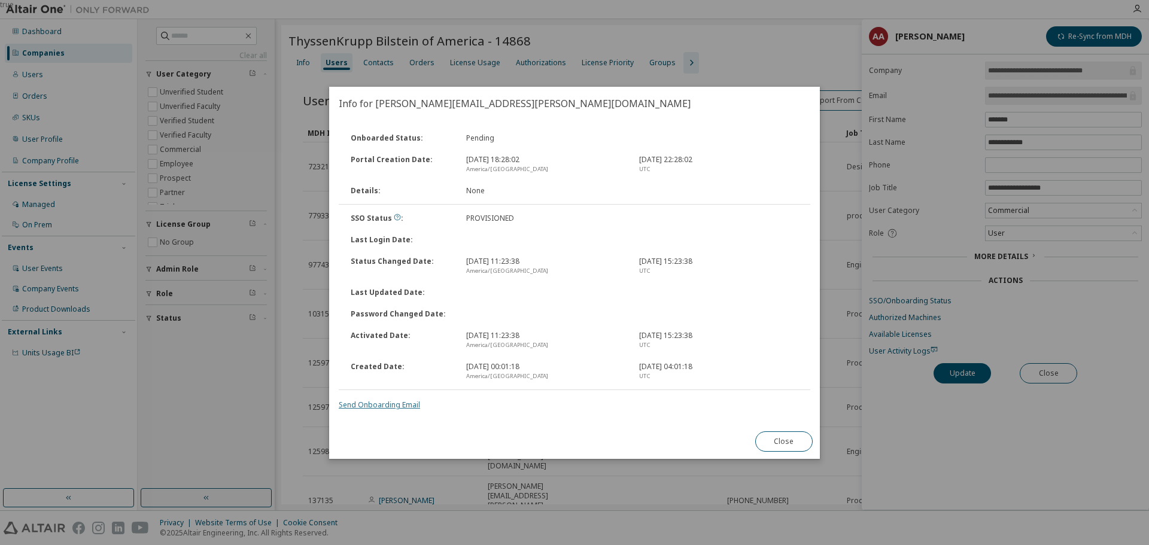
click at [366, 404] on link "Send Onboarding Email" at bounding box center [379, 405] width 81 height 10
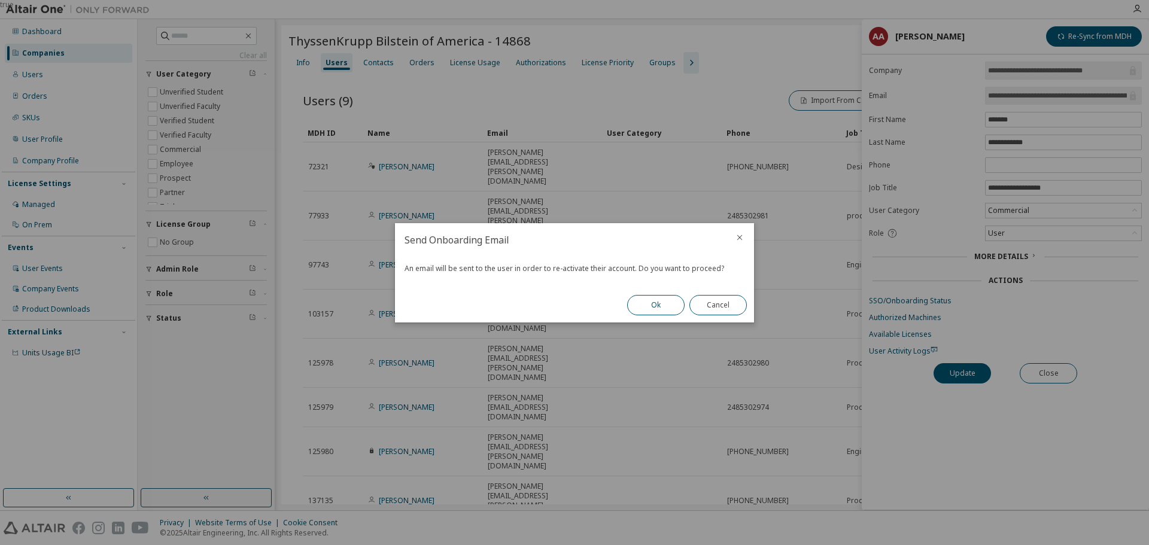
click at [648, 300] on button "Ok" at bounding box center [655, 305] width 57 height 20
click at [704, 302] on button "Close" at bounding box center [717, 305] width 57 height 20
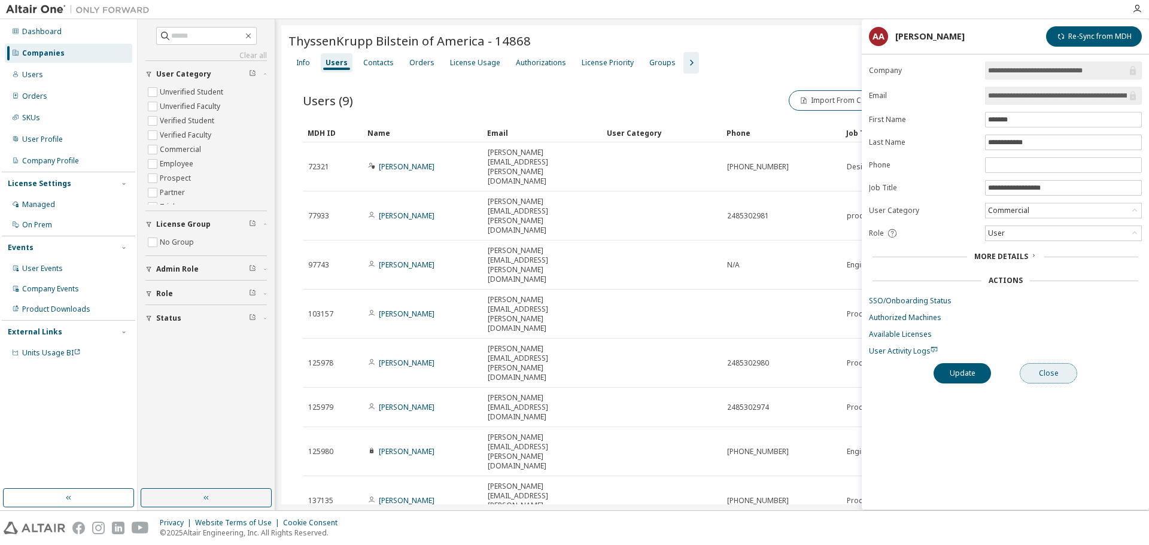
click at [1041, 374] on button "Close" at bounding box center [1048, 373] width 57 height 20
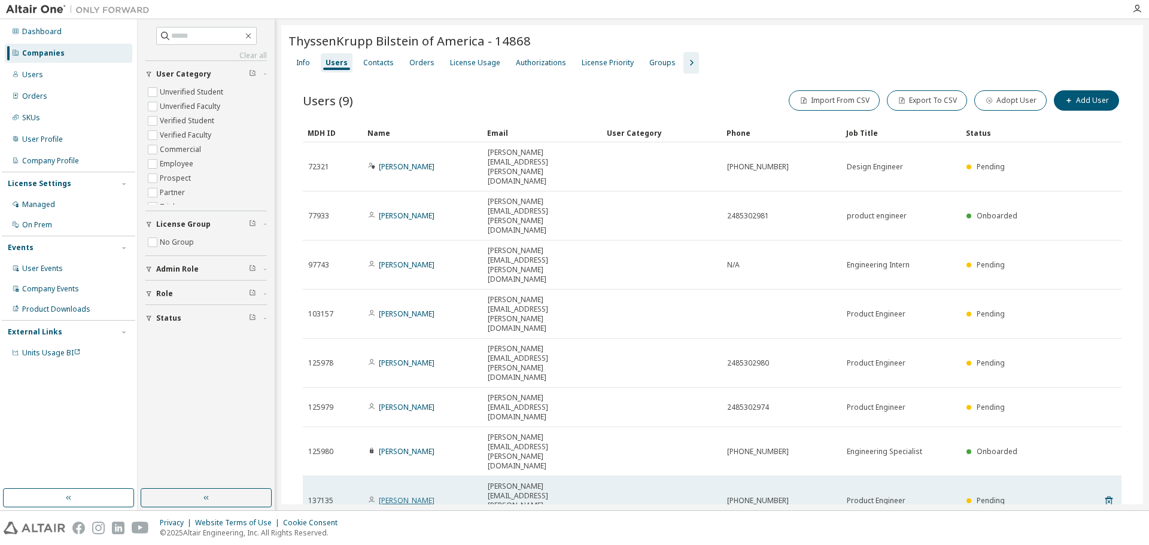
click at [391, 496] on link "[PERSON_NAME]" at bounding box center [407, 501] width 56 height 10
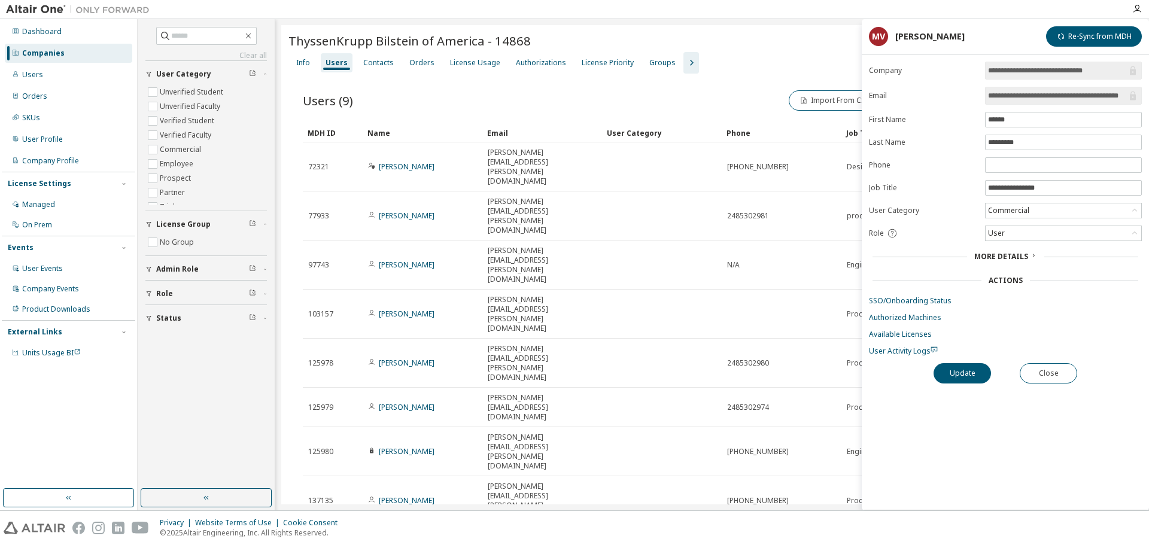
click at [905, 302] on link "SSO/Onboarding Status" at bounding box center [1005, 301] width 273 height 10
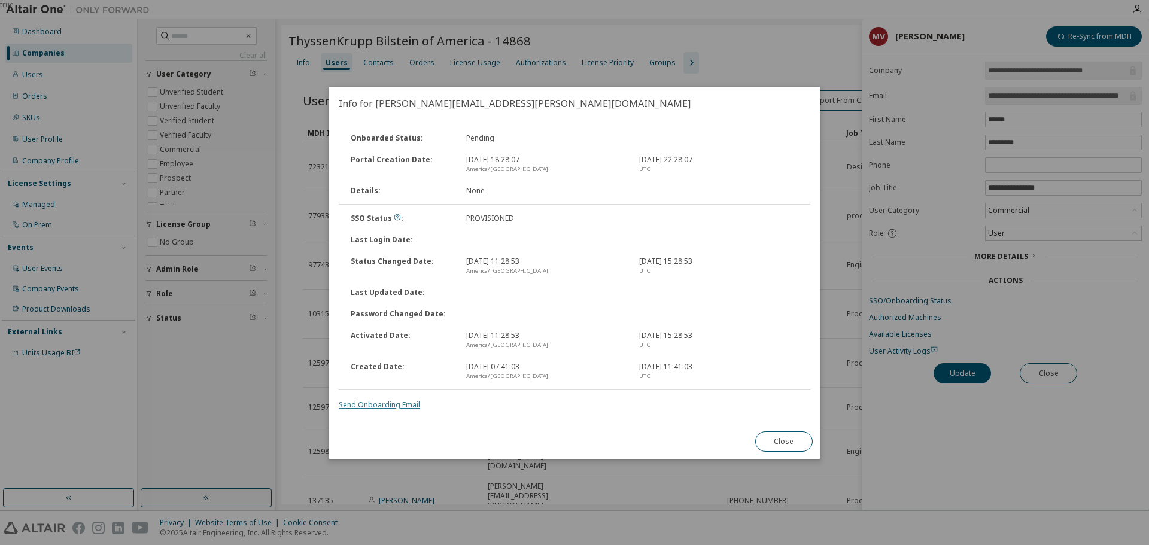
click at [397, 406] on link "Send Onboarding Email" at bounding box center [379, 405] width 81 height 10
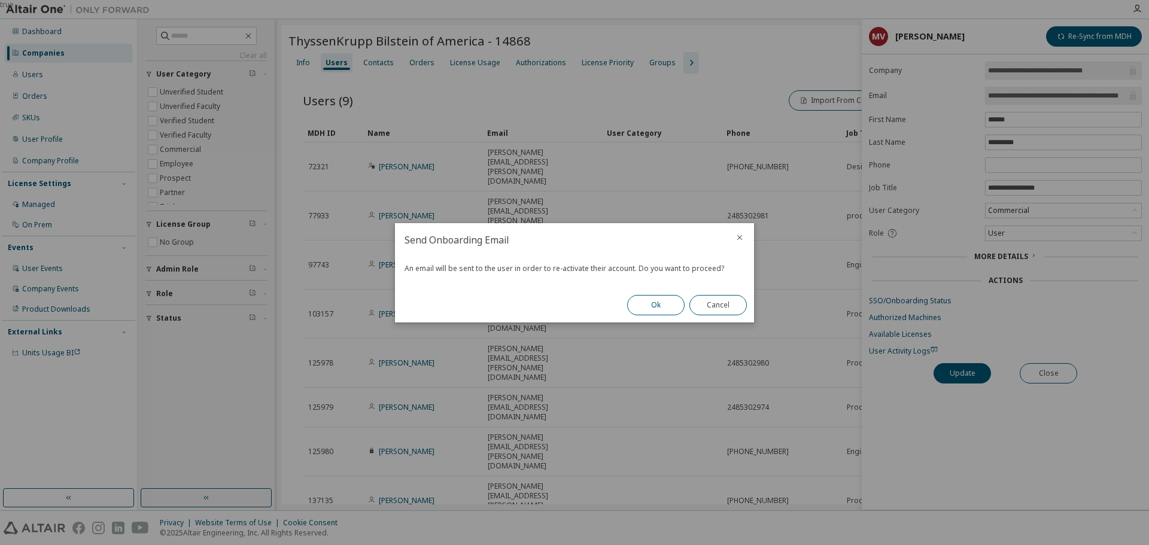
click at [654, 307] on button "Ok" at bounding box center [655, 305] width 57 height 20
click at [722, 307] on button "Close" at bounding box center [717, 305] width 57 height 20
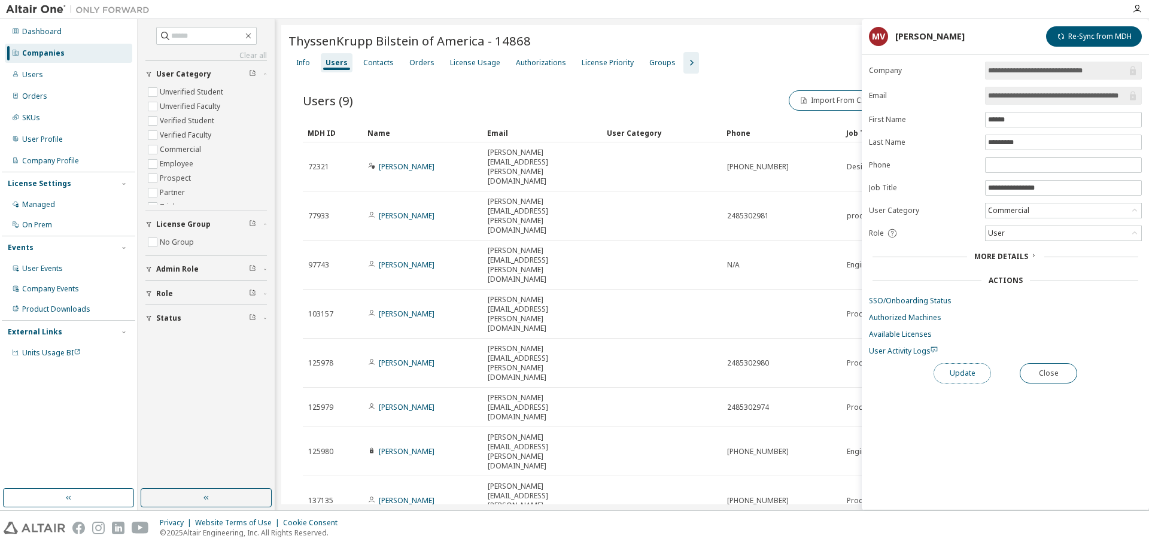
click at [966, 381] on button "Update" at bounding box center [962, 373] width 57 height 20
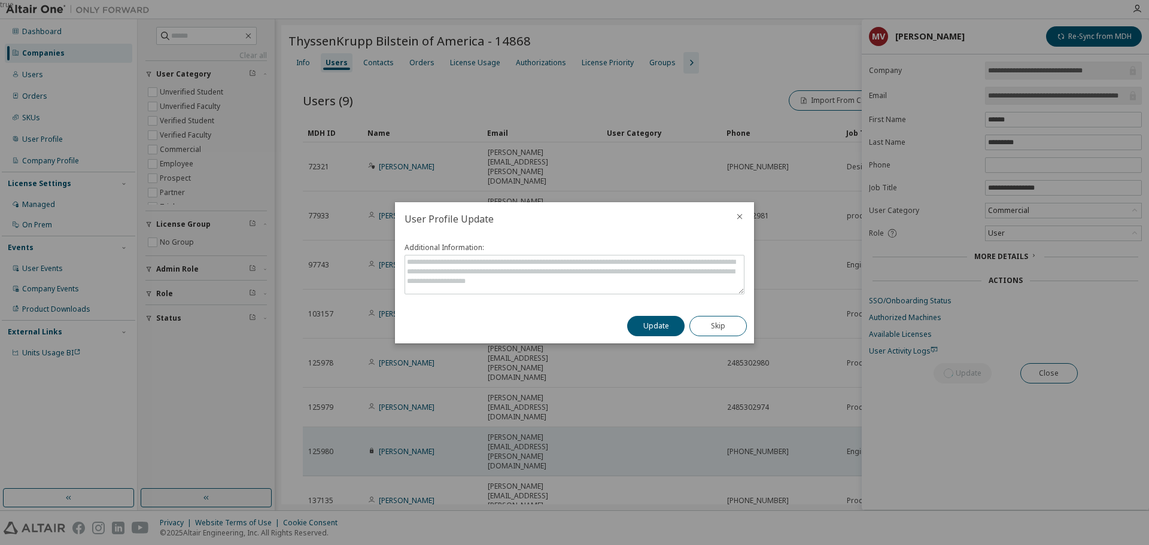
drag, startPoint x: 657, startPoint y: 326, endPoint x: 669, endPoint y: 325, distance: 12.6
click at [659, 326] on button "Update" at bounding box center [655, 326] width 57 height 20
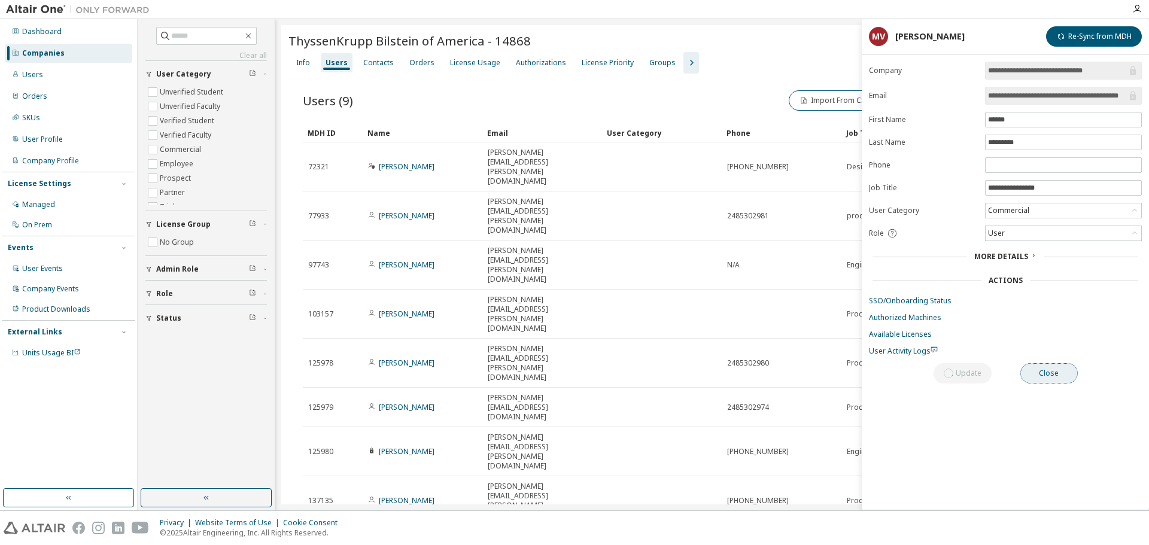
drag, startPoint x: 1034, startPoint y: 366, endPoint x: 1025, endPoint y: 366, distance: 8.4
click at [1025, 366] on button "Close" at bounding box center [1048, 373] width 57 height 20
